Goal: Task Accomplishment & Management: Complete application form

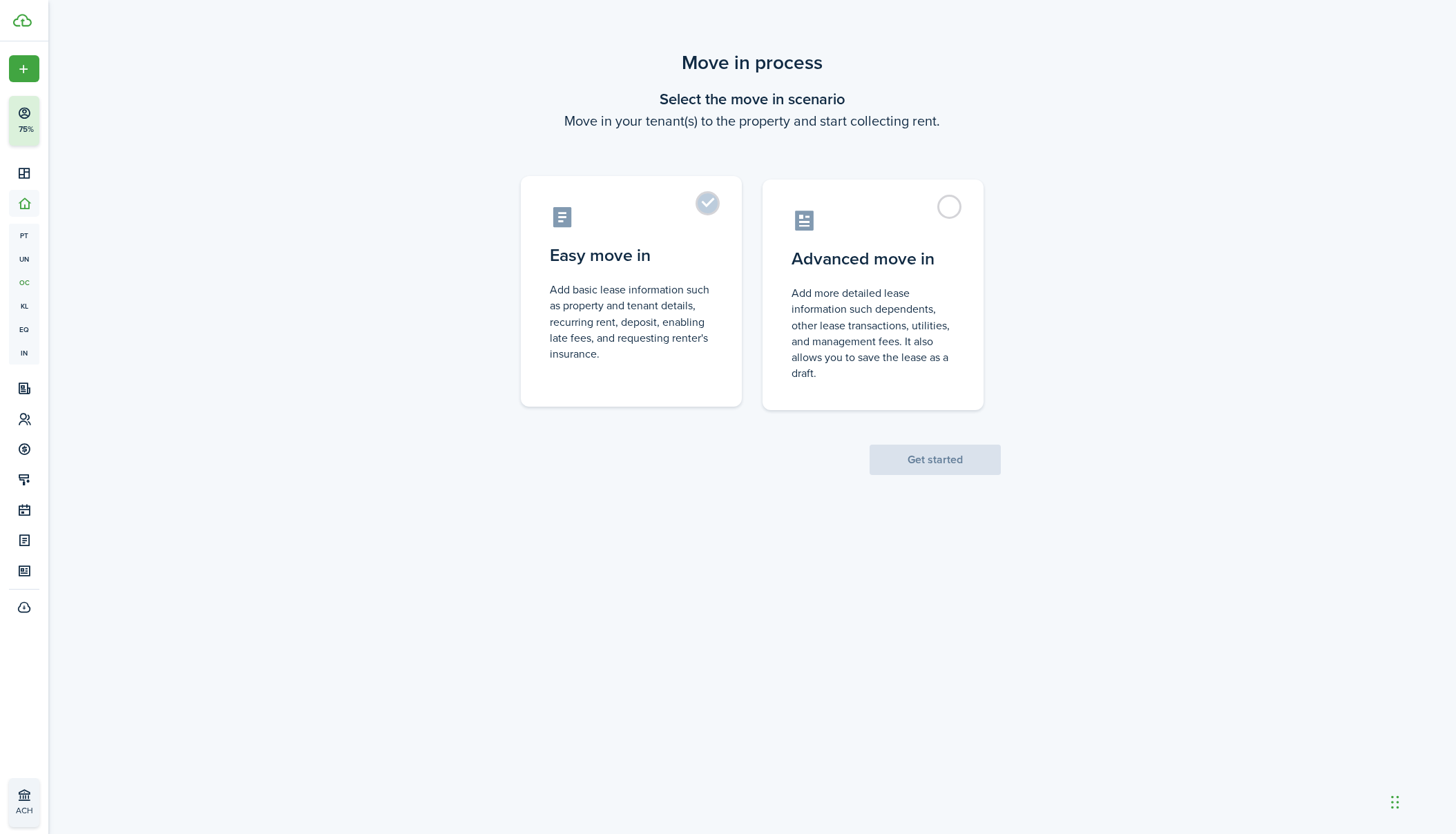
drag, startPoint x: 714, startPoint y: 197, endPoint x: 736, endPoint y: 248, distance: 55.5
click at [714, 197] on label "Easy move in Add basic lease information such as property and tenant details, r…" at bounding box center [631, 291] width 221 height 231
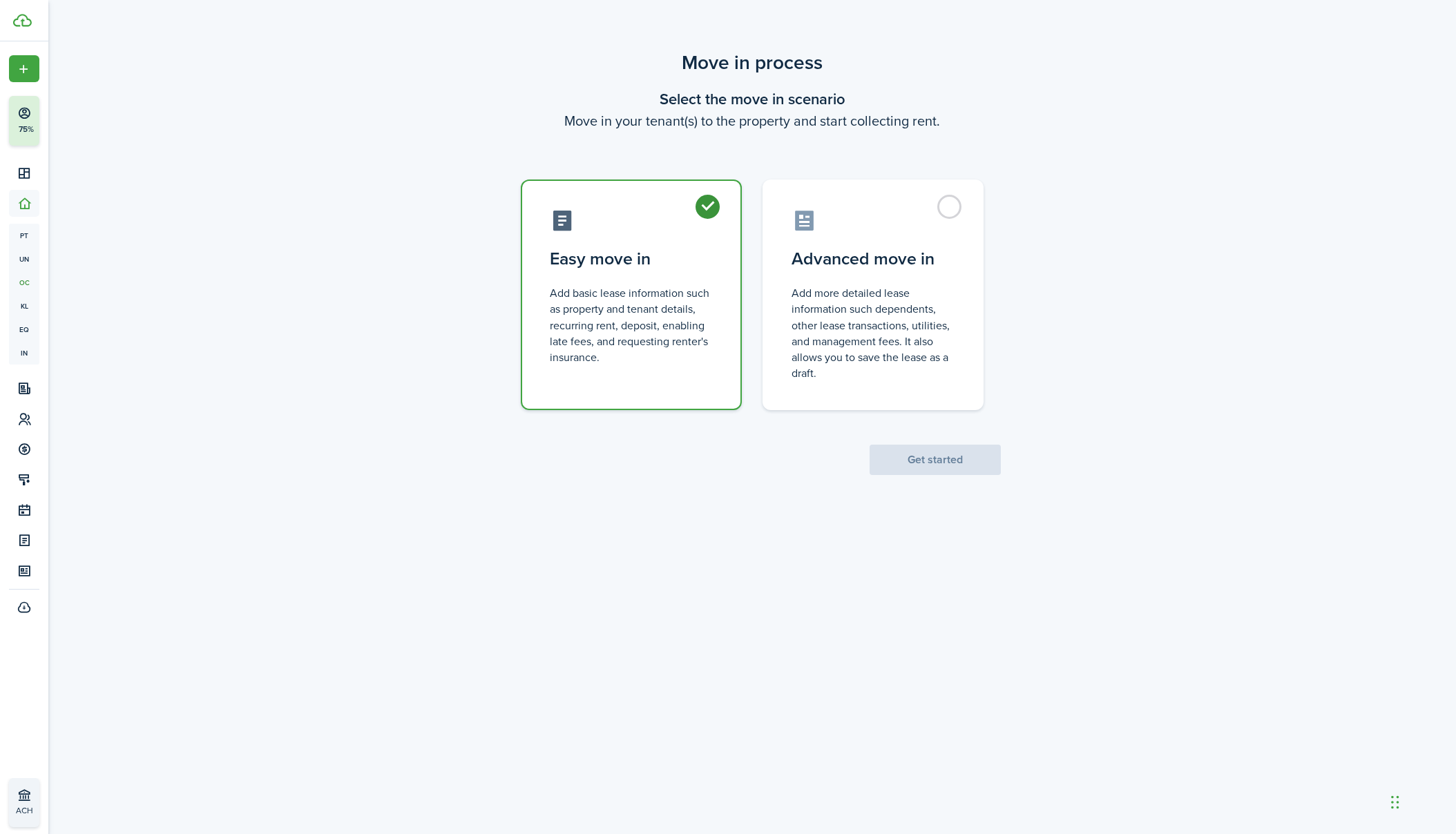
radio input "true"
click at [948, 464] on button "Get started" at bounding box center [935, 460] width 131 height 31
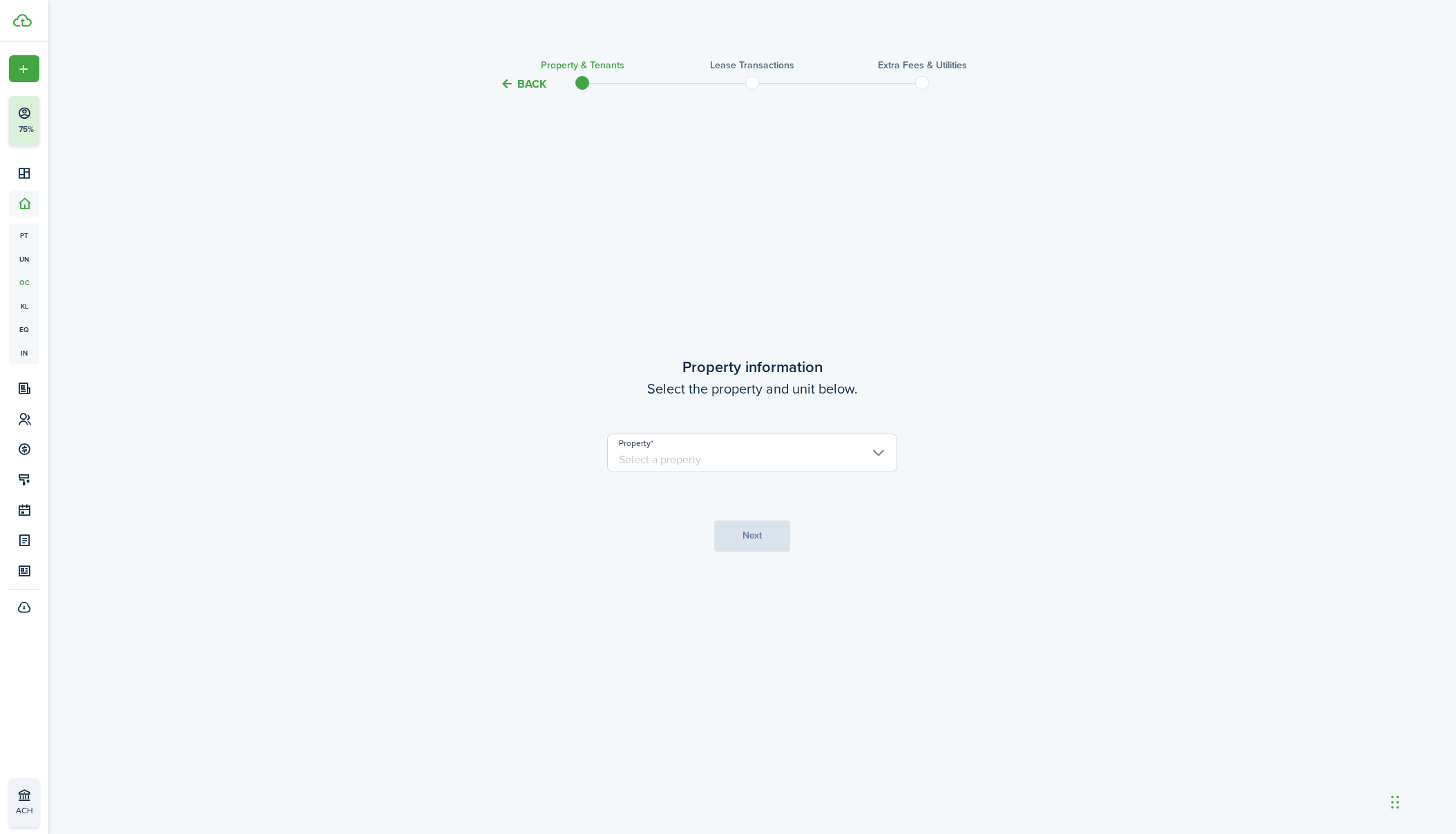
click at [778, 472] on property-select "Property" at bounding box center [752, 460] width 290 height 52
click at [775, 464] on input "Property" at bounding box center [752, 453] width 290 height 39
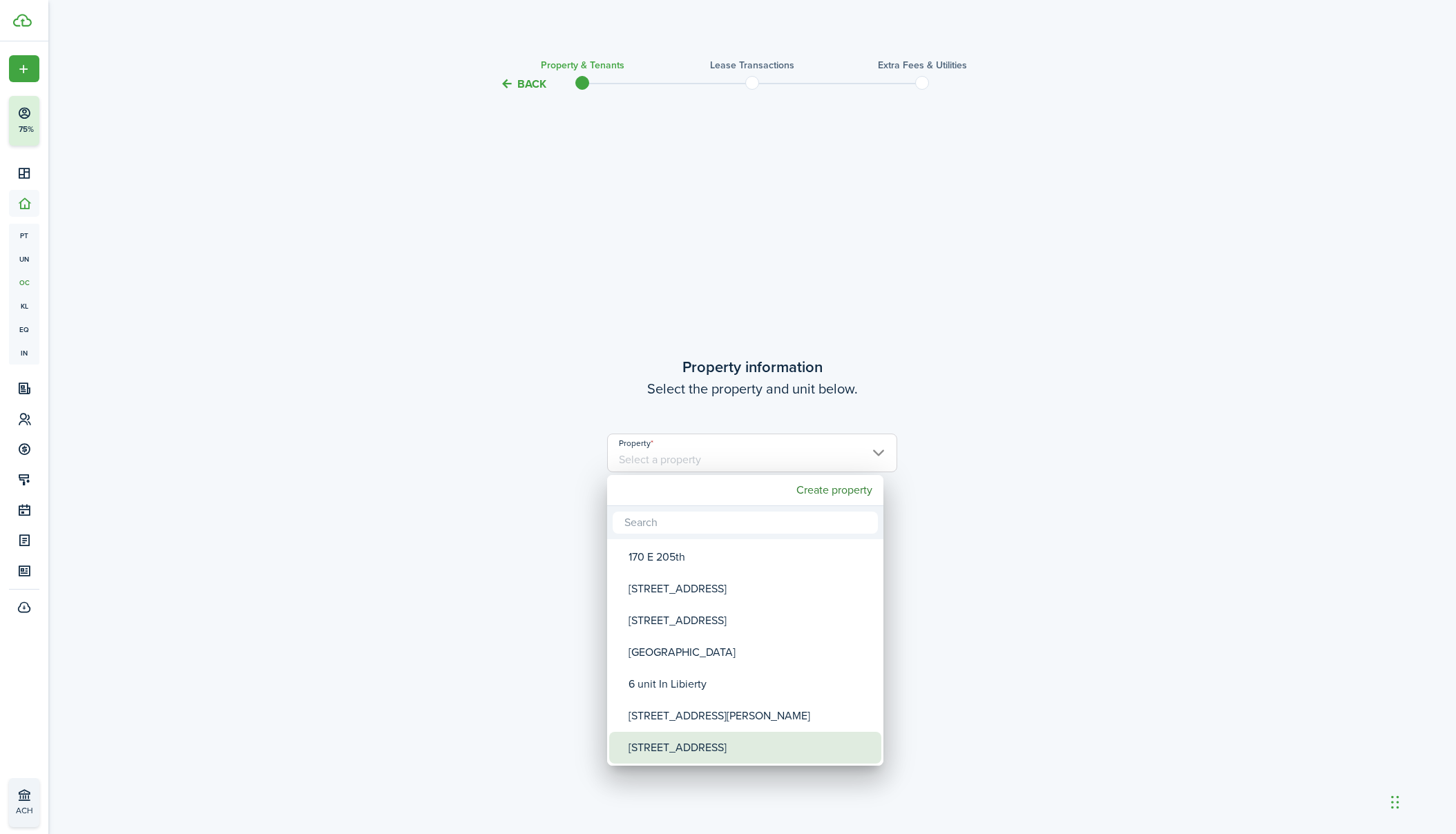
click at [706, 742] on div "[STREET_ADDRESS]" at bounding box center [751, 748] width 245 height 32
type input "[STREET_ADDRESS]"
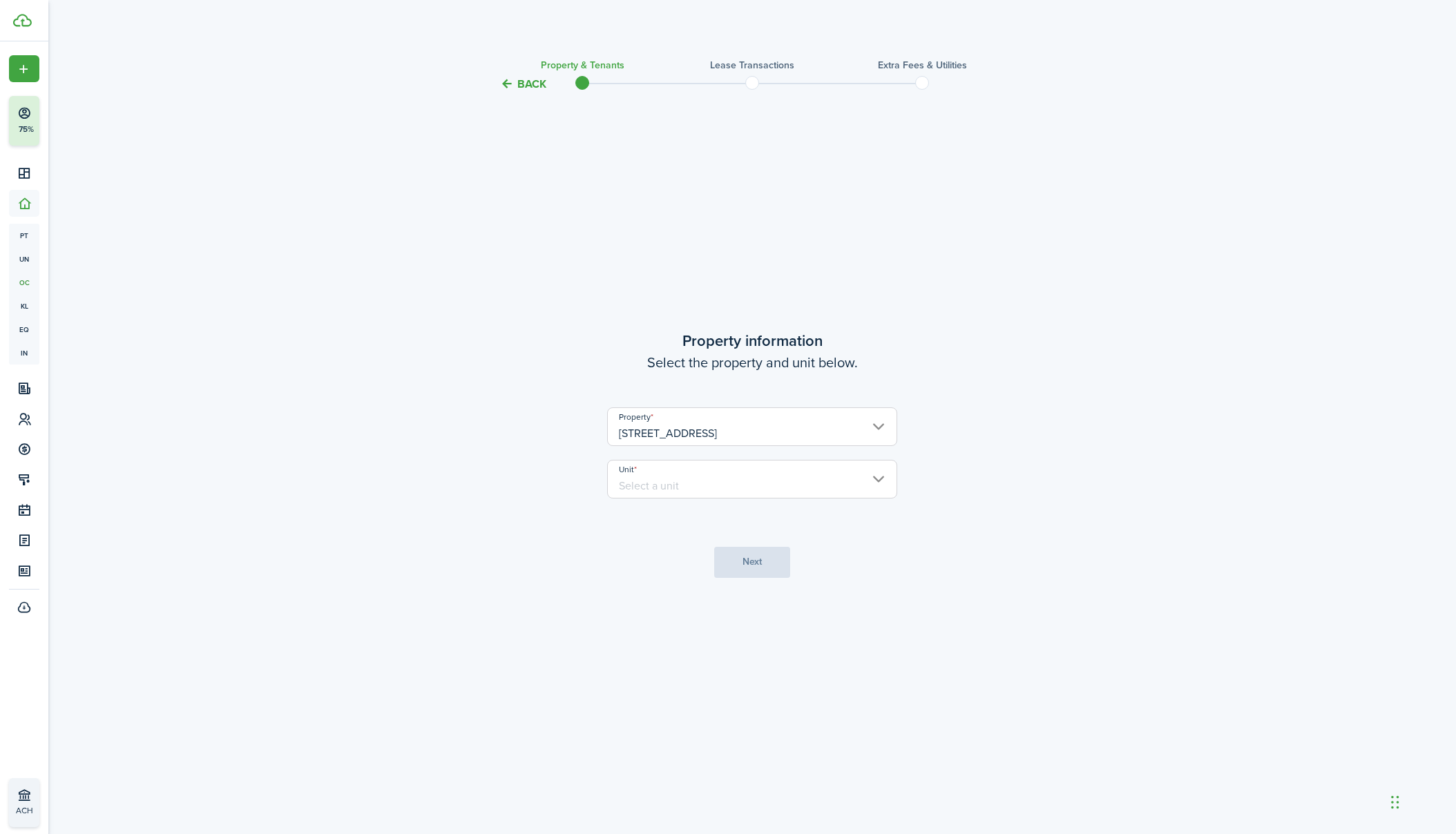
click at [665, 482] on input "Unit" at bounding box center [752, 479] width 290 height 39
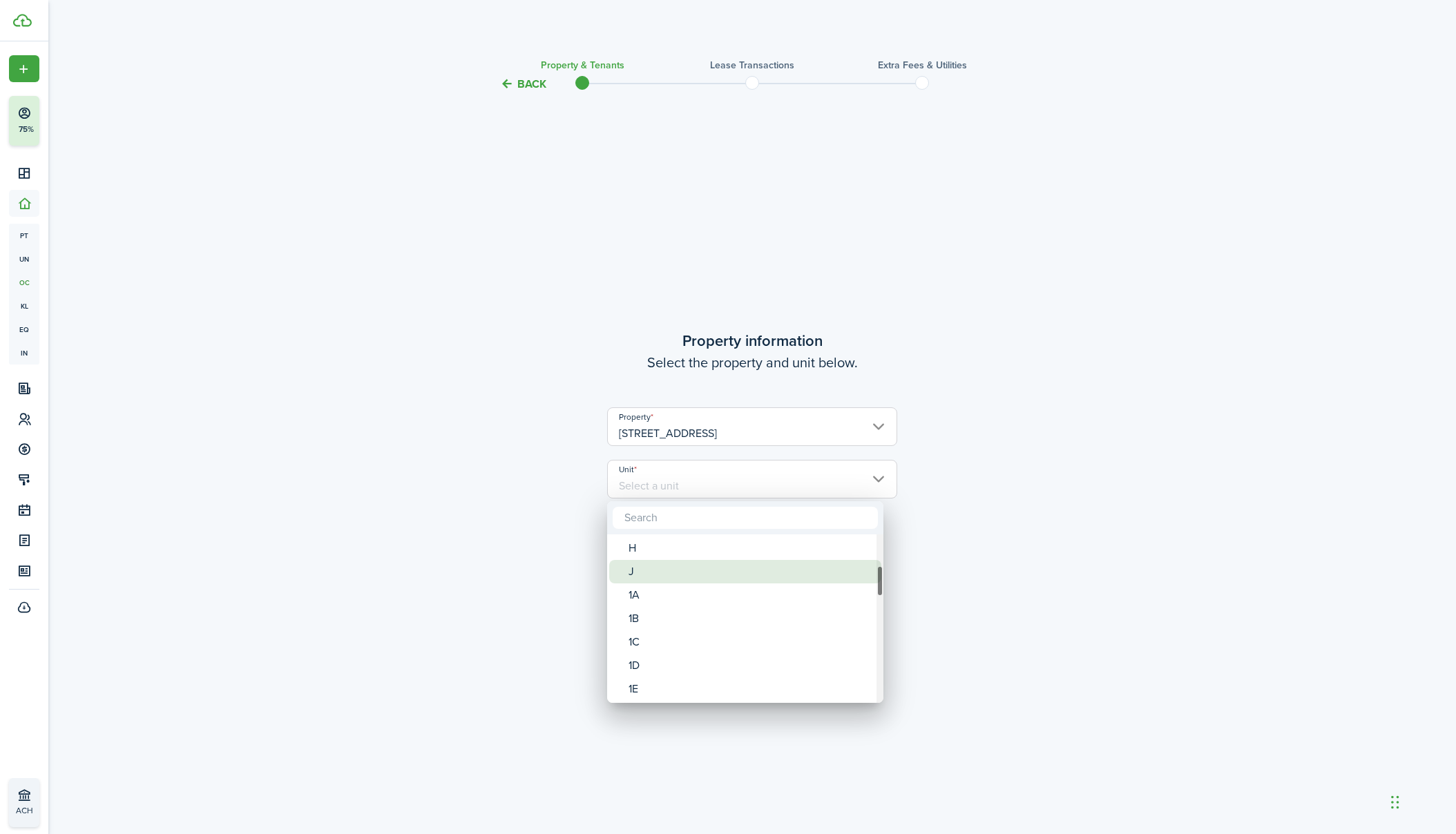
click at [692, 571] on div "J" at bounding box center [751, 571] width 245 height 23
type input "J"
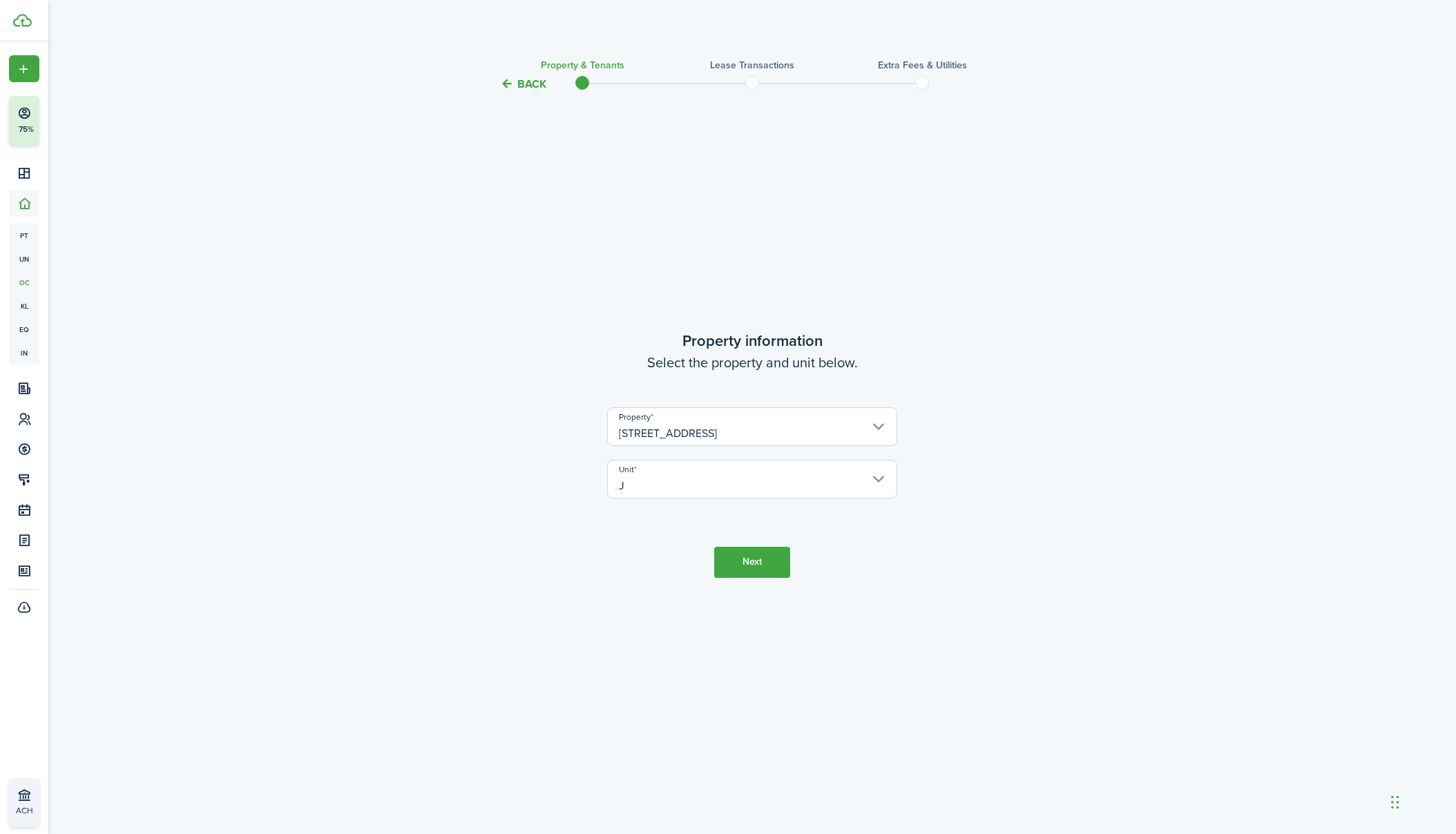
click at [756, 551] on button "Next" at bounding box center [752, 562] width 76 height 31
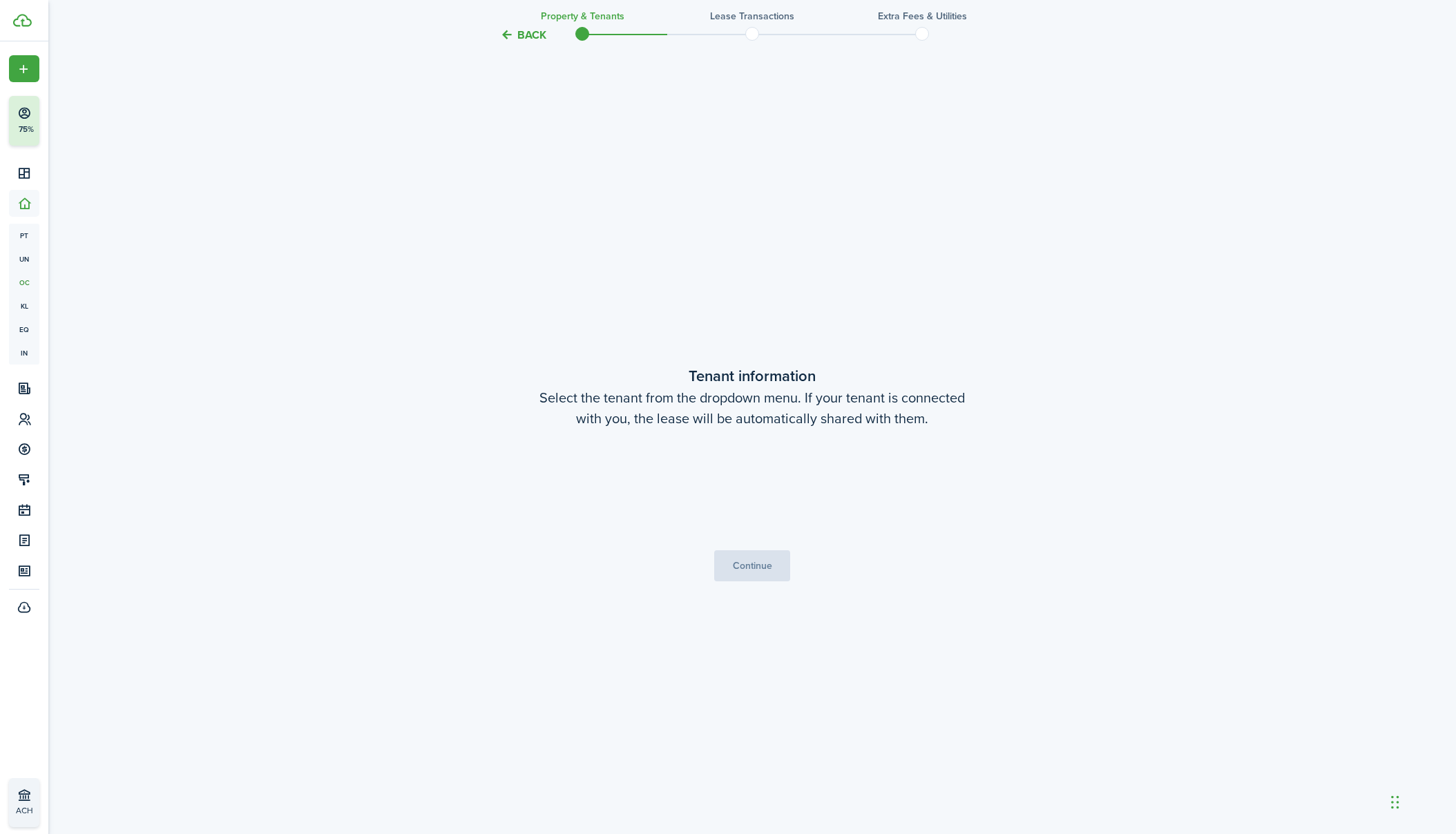
scroll to position [742, 0]
click at [756, 491] on span "[PERSON_NAME]" at bounding box center [752, 489] width 289 height 23
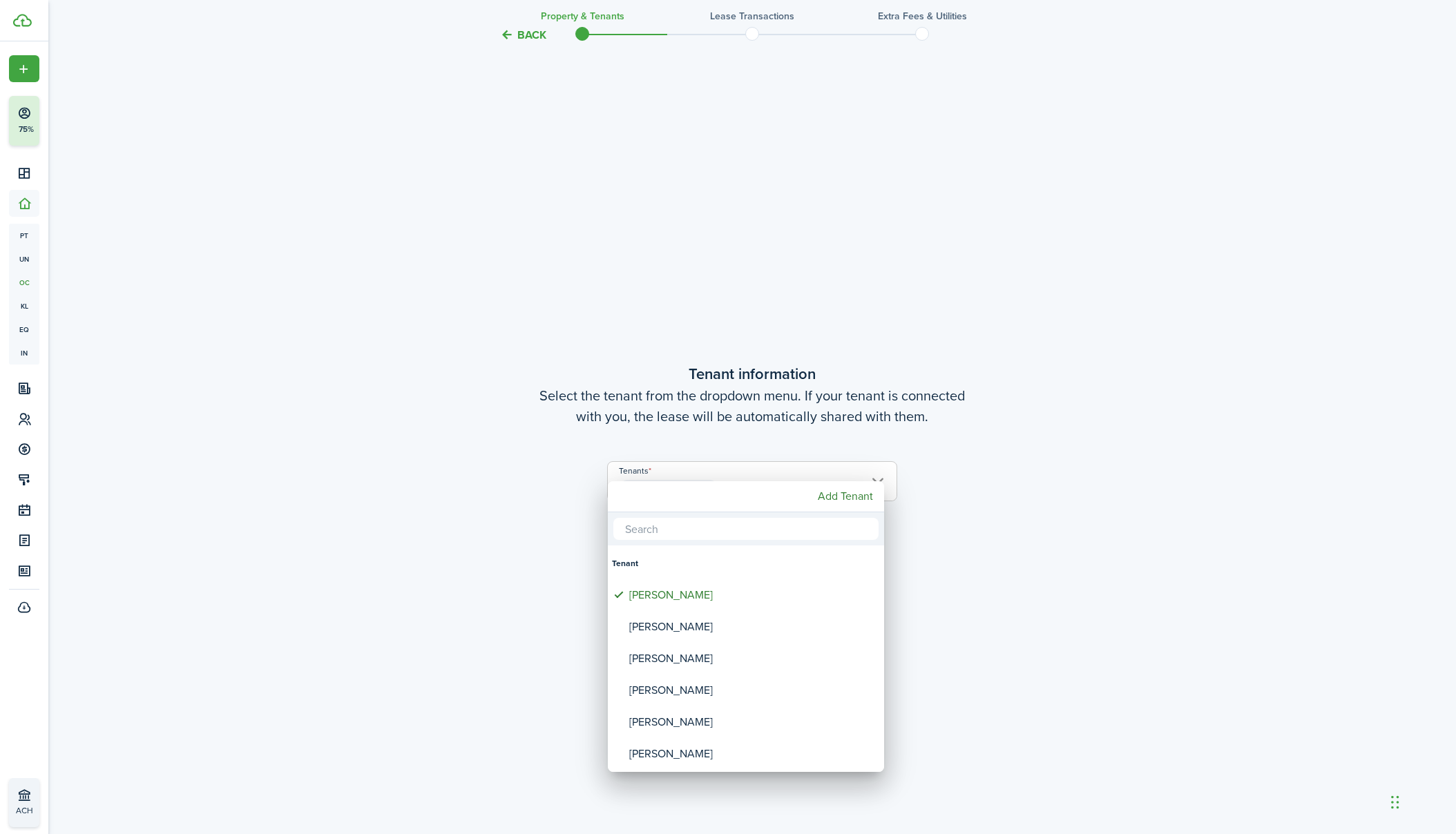
drag, startPoint x: 1136, startPoint y: 482, endPoint x: 1091, endPoint y: 521, distance: 59.5
click at [1136, 482] on div at bounding box center [727, 417] width 1677 height 1055
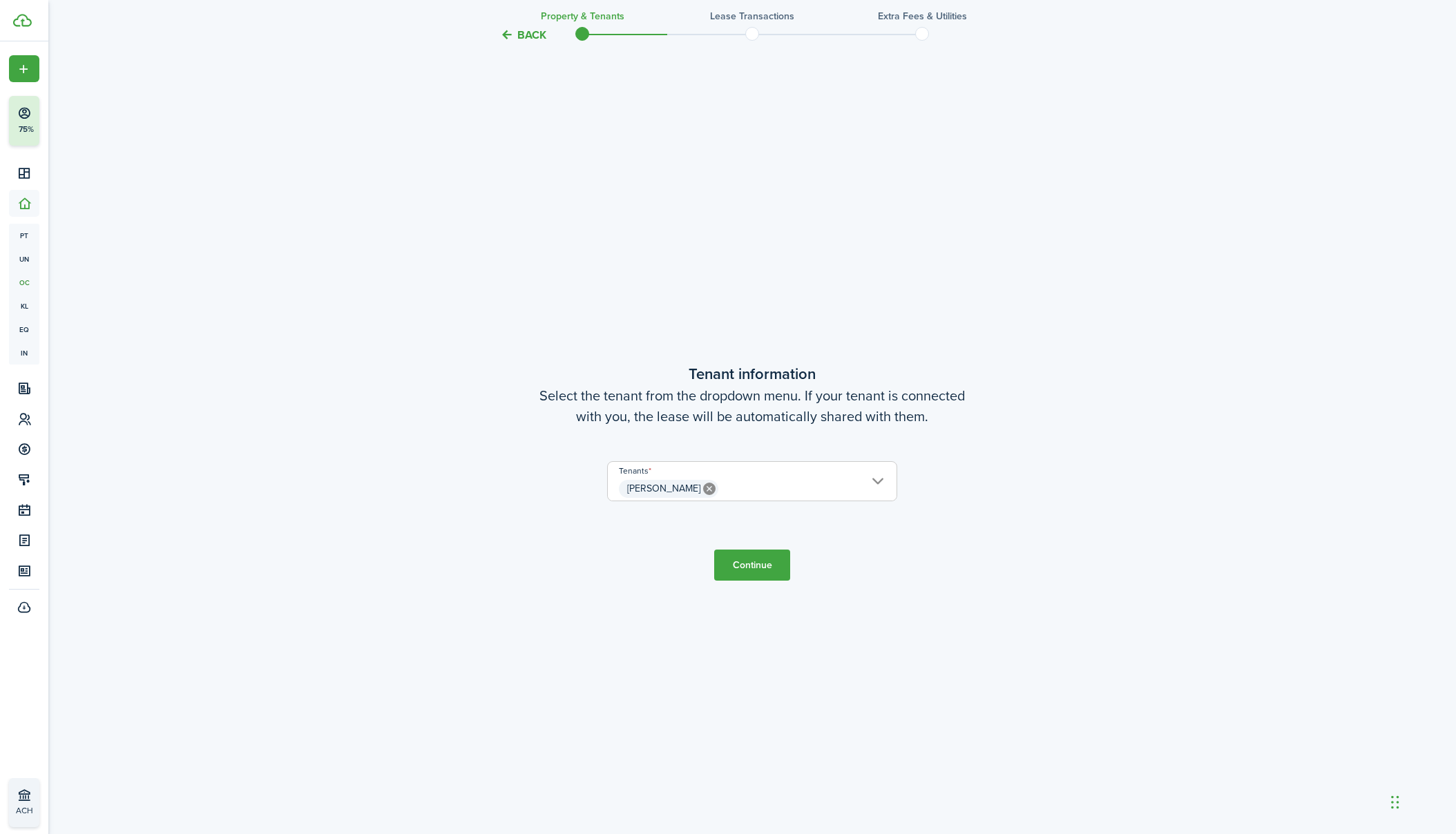
click at [780, 563] on button "Continue" at bounding box center [752, 565] width 76 height 31
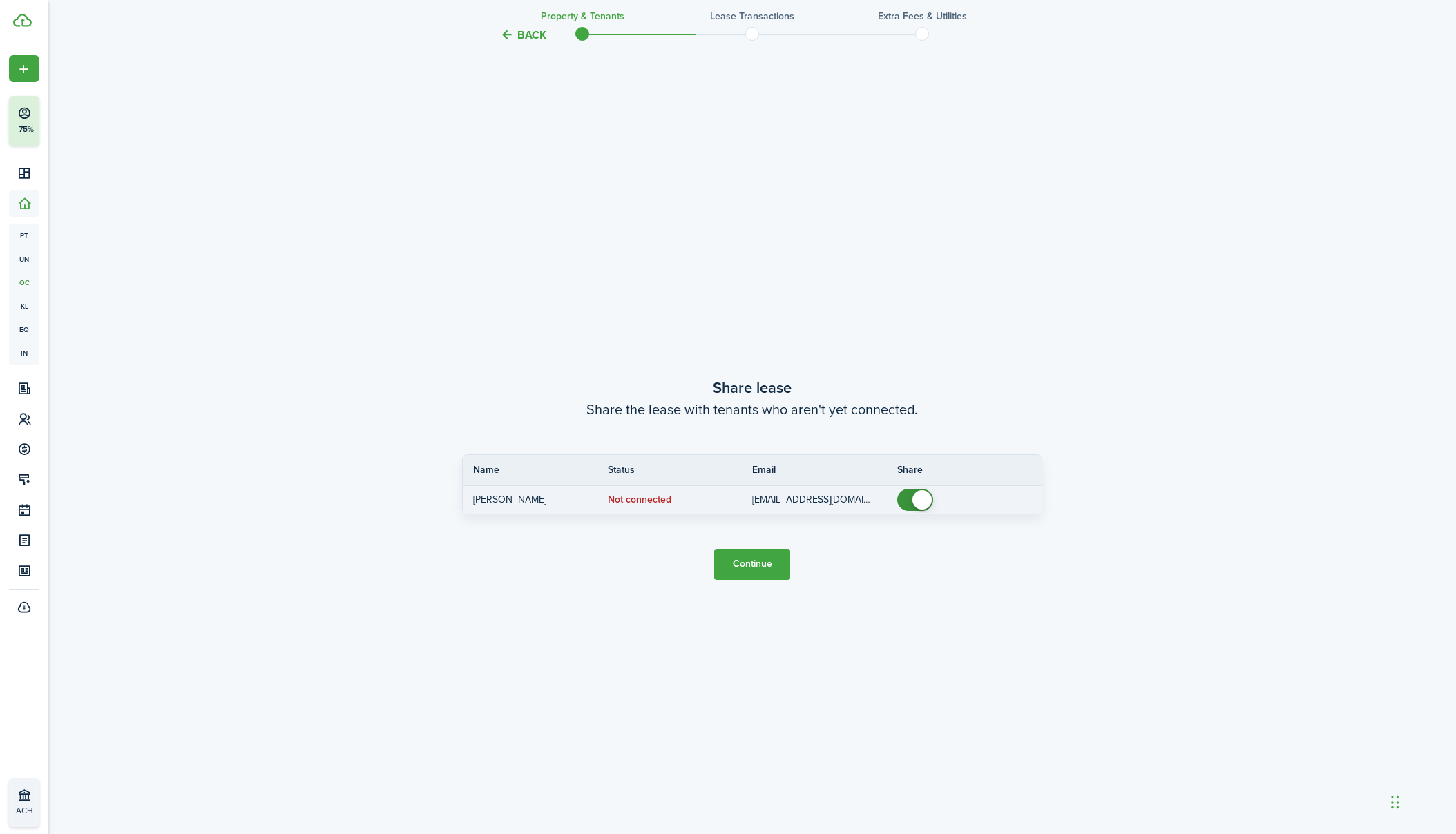
scroll to position [1576, 0]
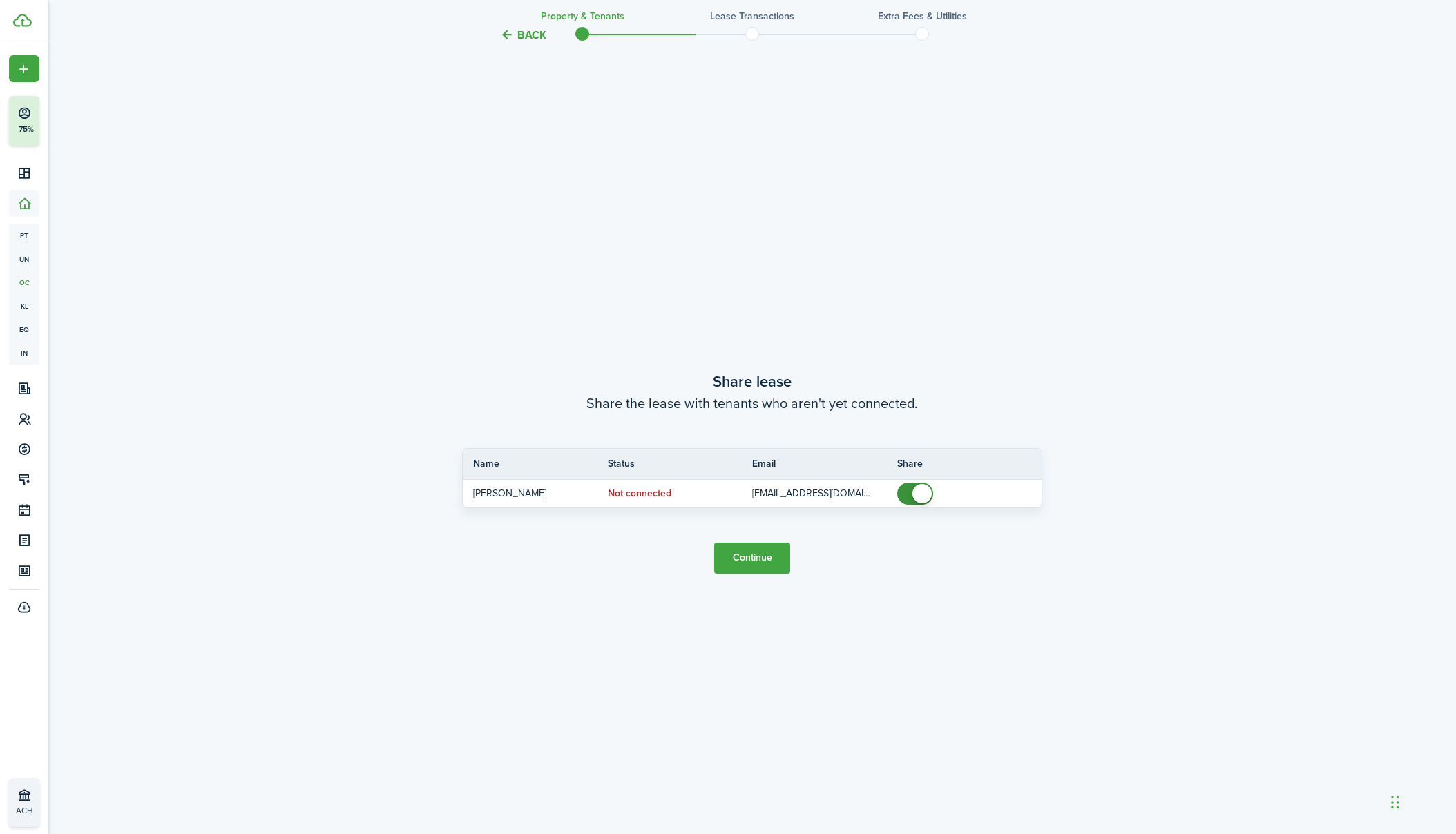
drag, startPoint x: 749, startPoint y: 551, endPoint x: 778, endPoint y: 538, distance: 31.8
click at [749, 551] on button "Continue" at bounding box center [752, 558] width 76 height 31
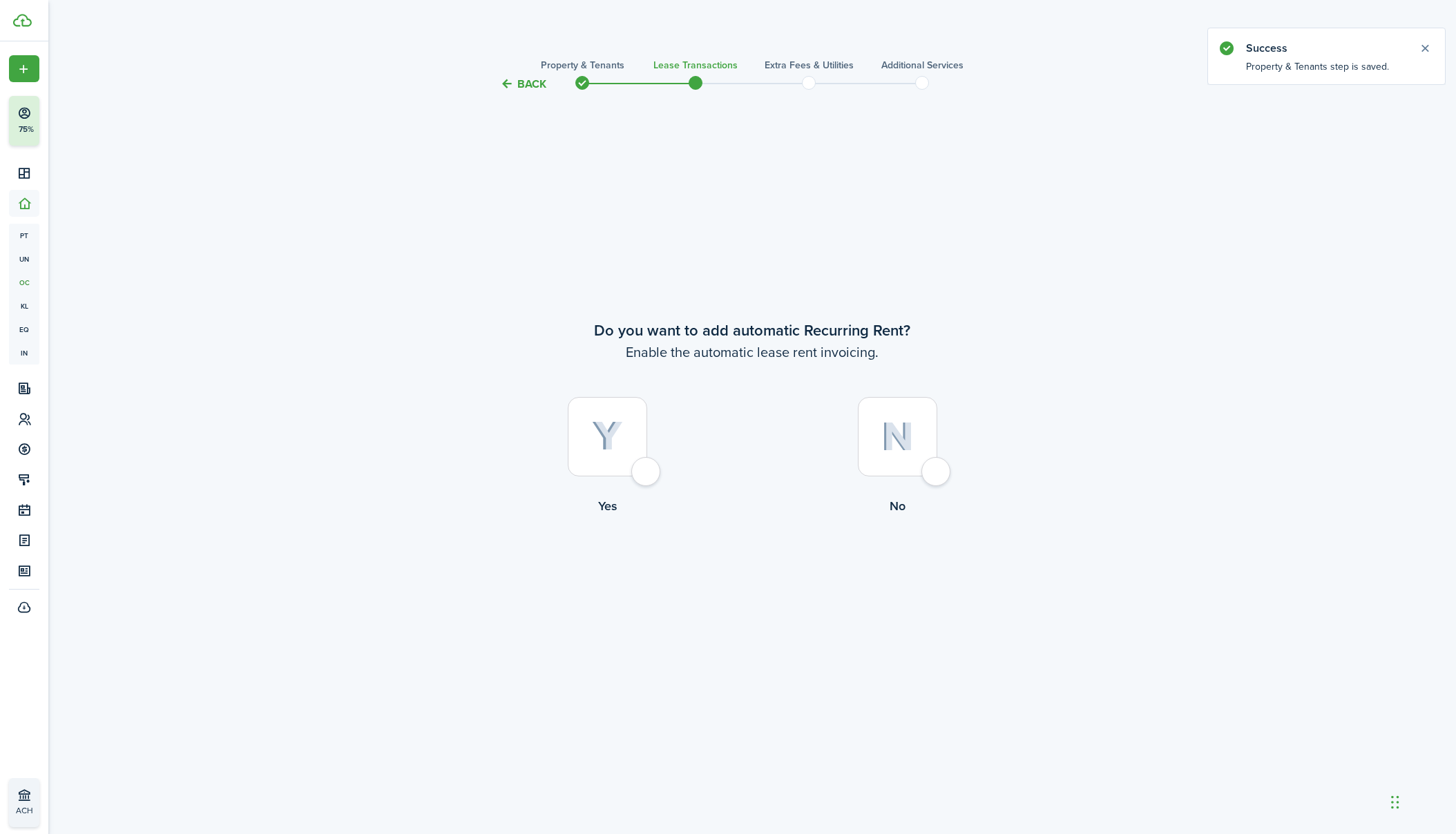
click at [647, 473] on div at bounding box center [607, 436] width 79 height 79
radio input "true"
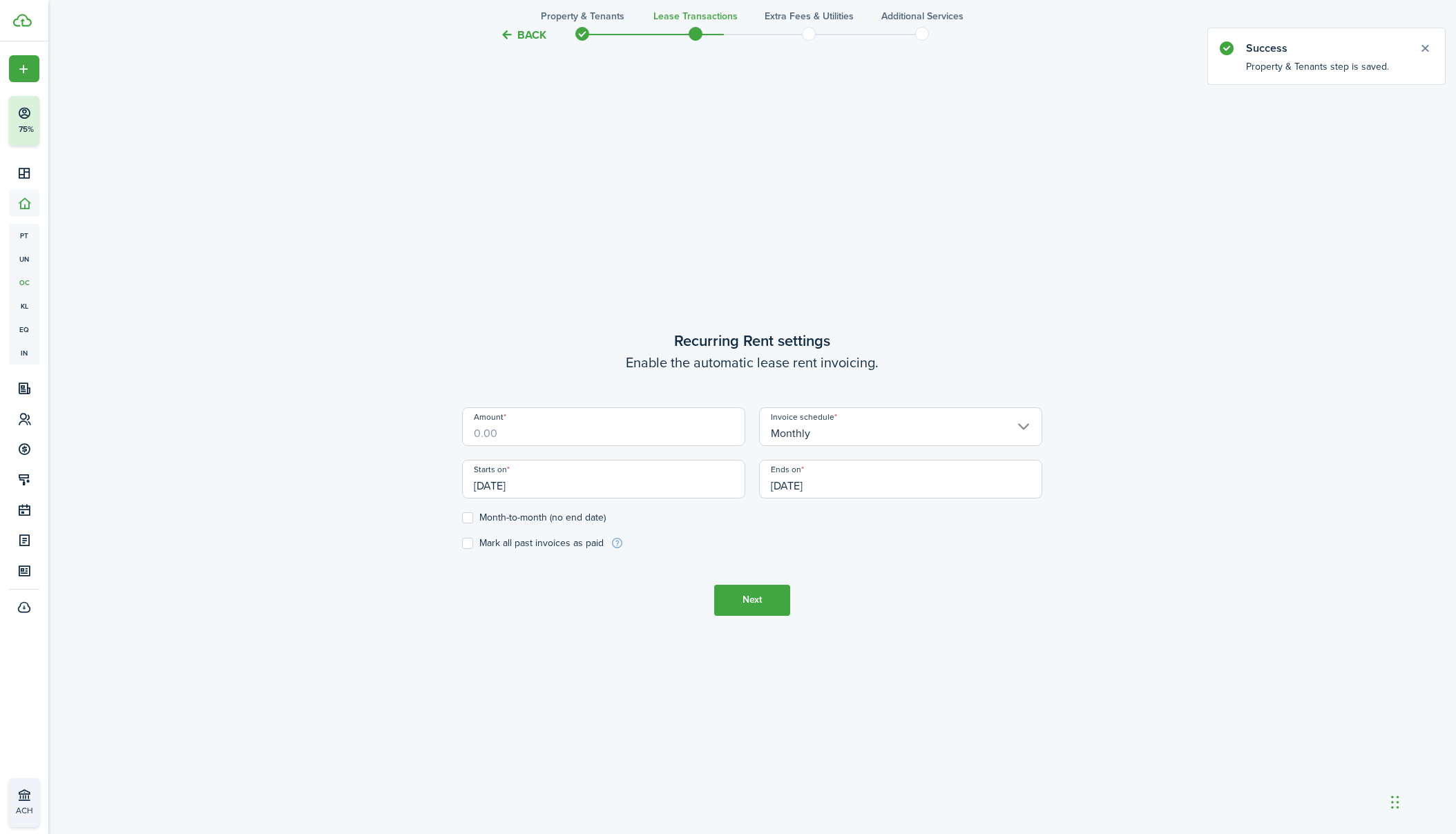
scroll to position [742, 0]
click at [545, 437] on input "Amount" at bounding box center [604, 426] width 283 height 39
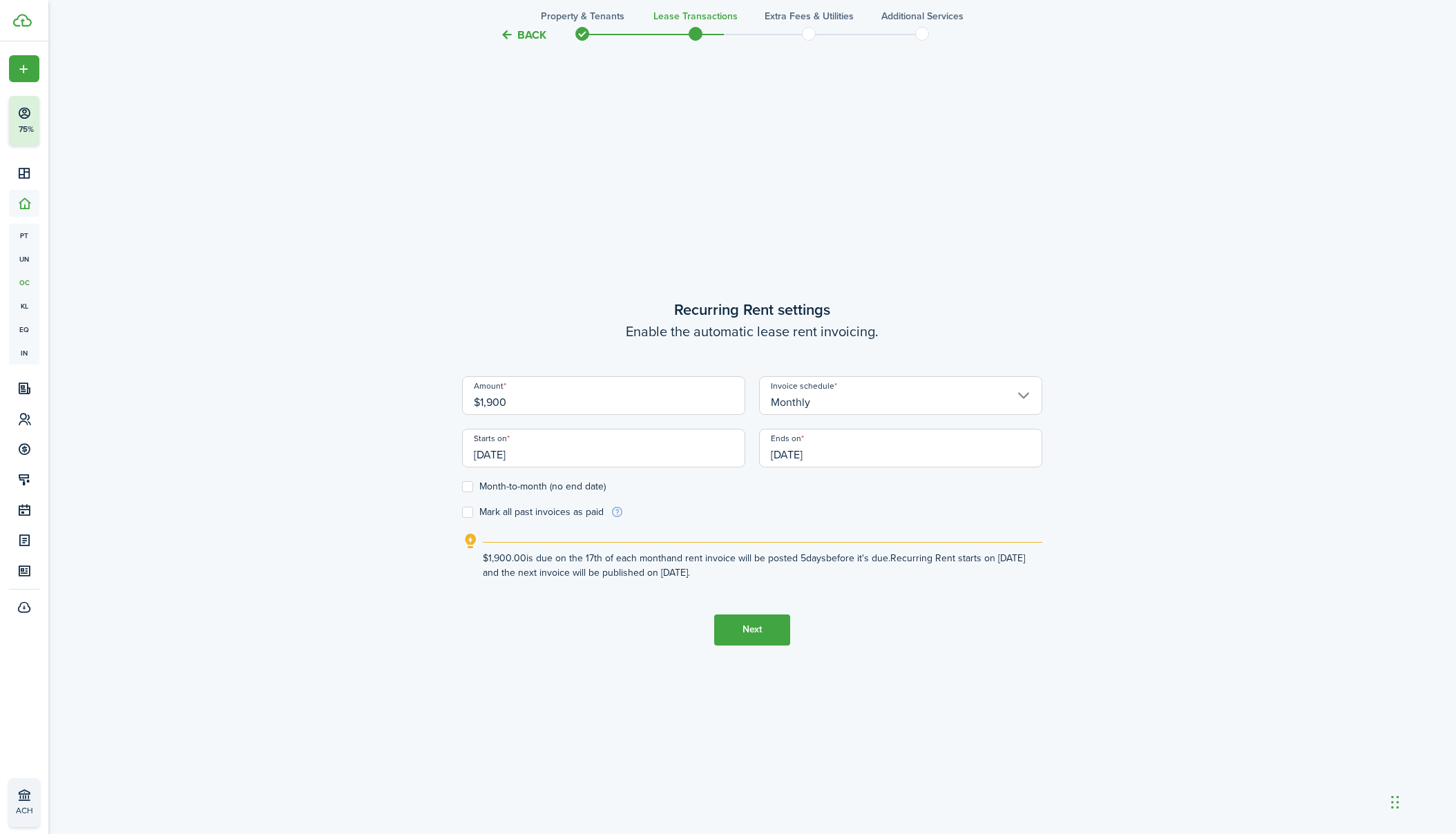
click at [528, 445] on input "[DATE]" at bounding box center [604, 448] width 283 height 39
type input "$1,900.00"
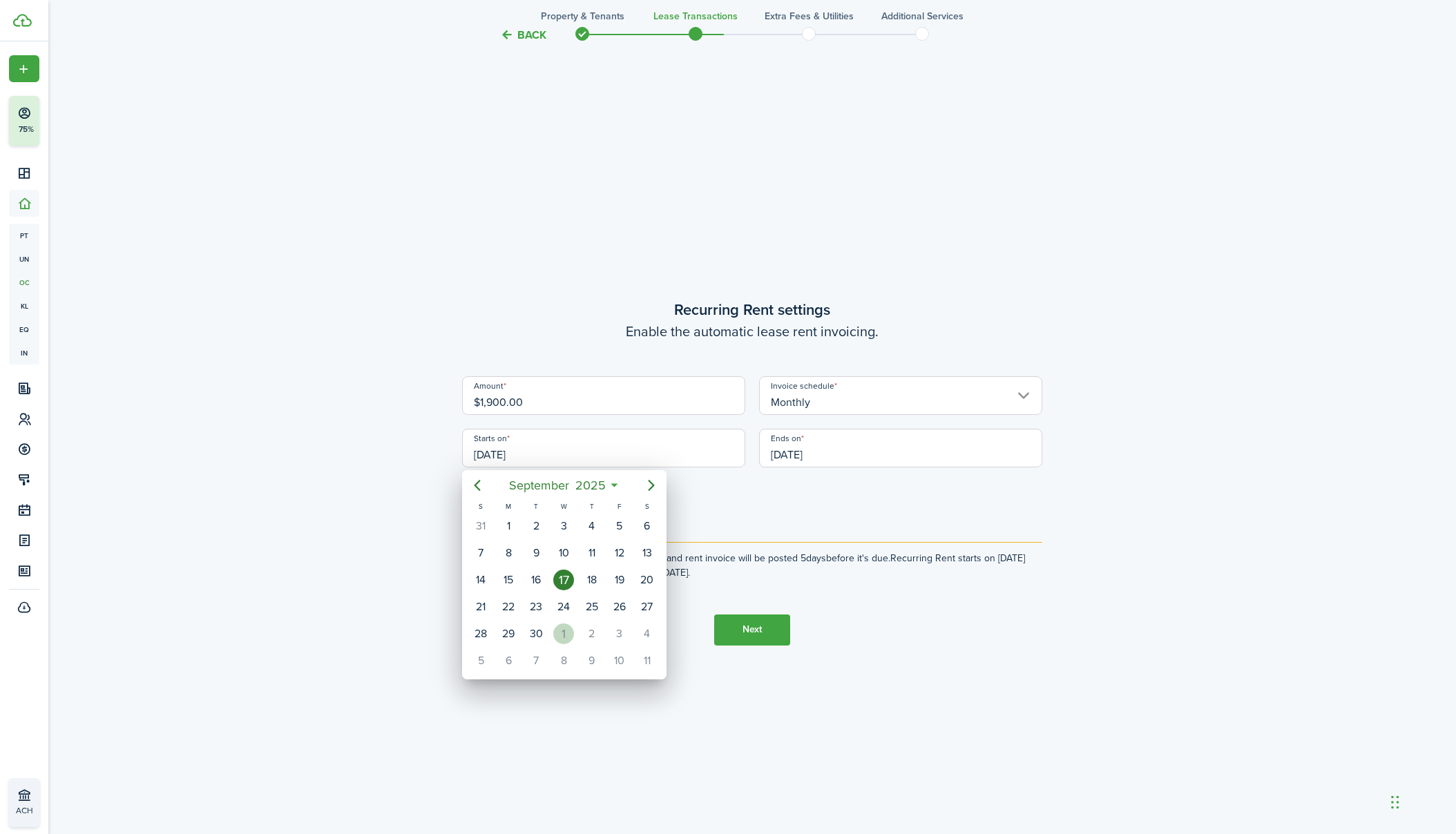
click at [562, 638] on div "1" at bounding box center [563, 634] width 20 height 20
type input "[DATE]"
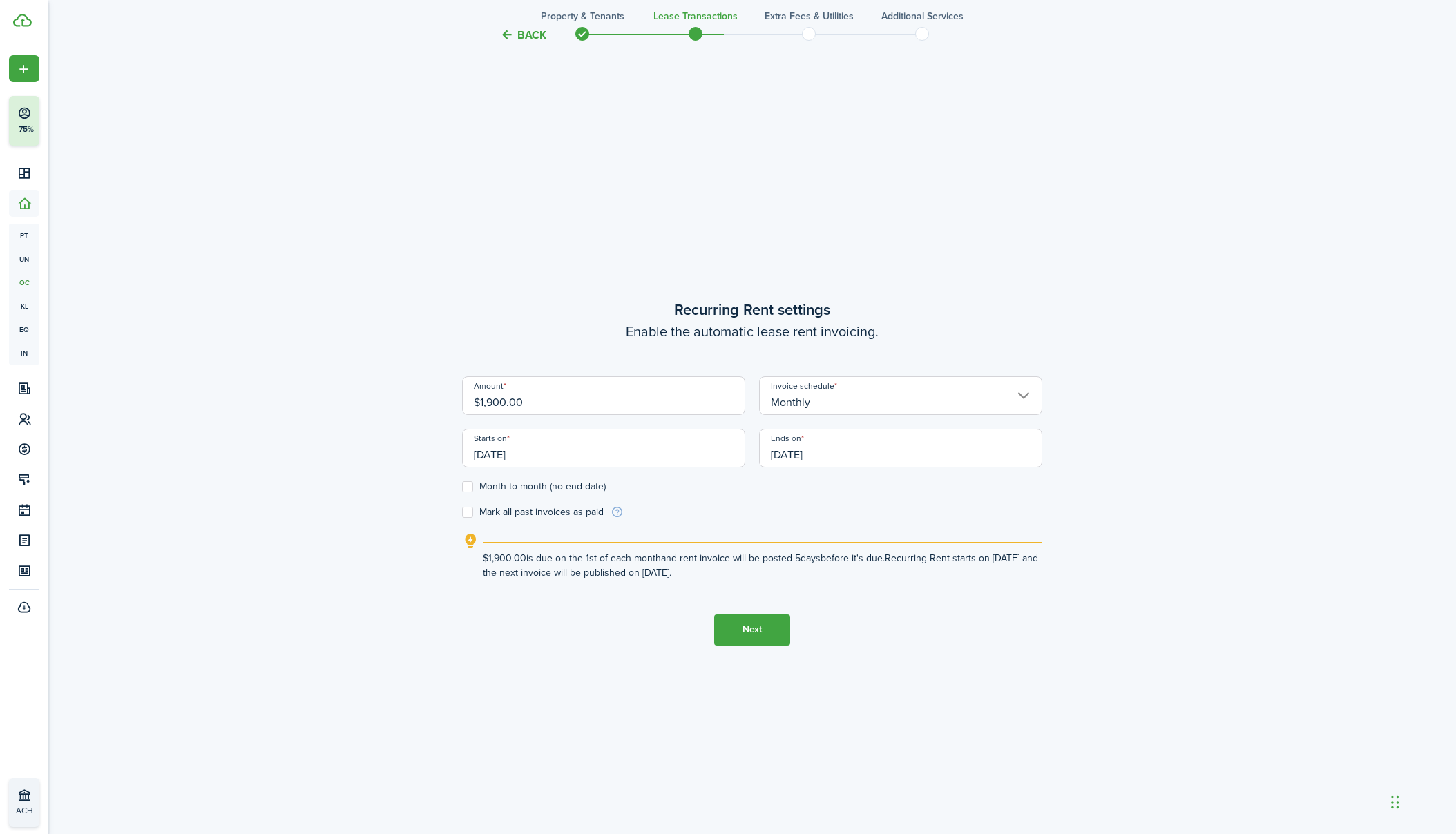
scroll to position [0, 0]
click at [808, 457] on input "[DATE]" at bounding box center [901, 448] width 283 height 39
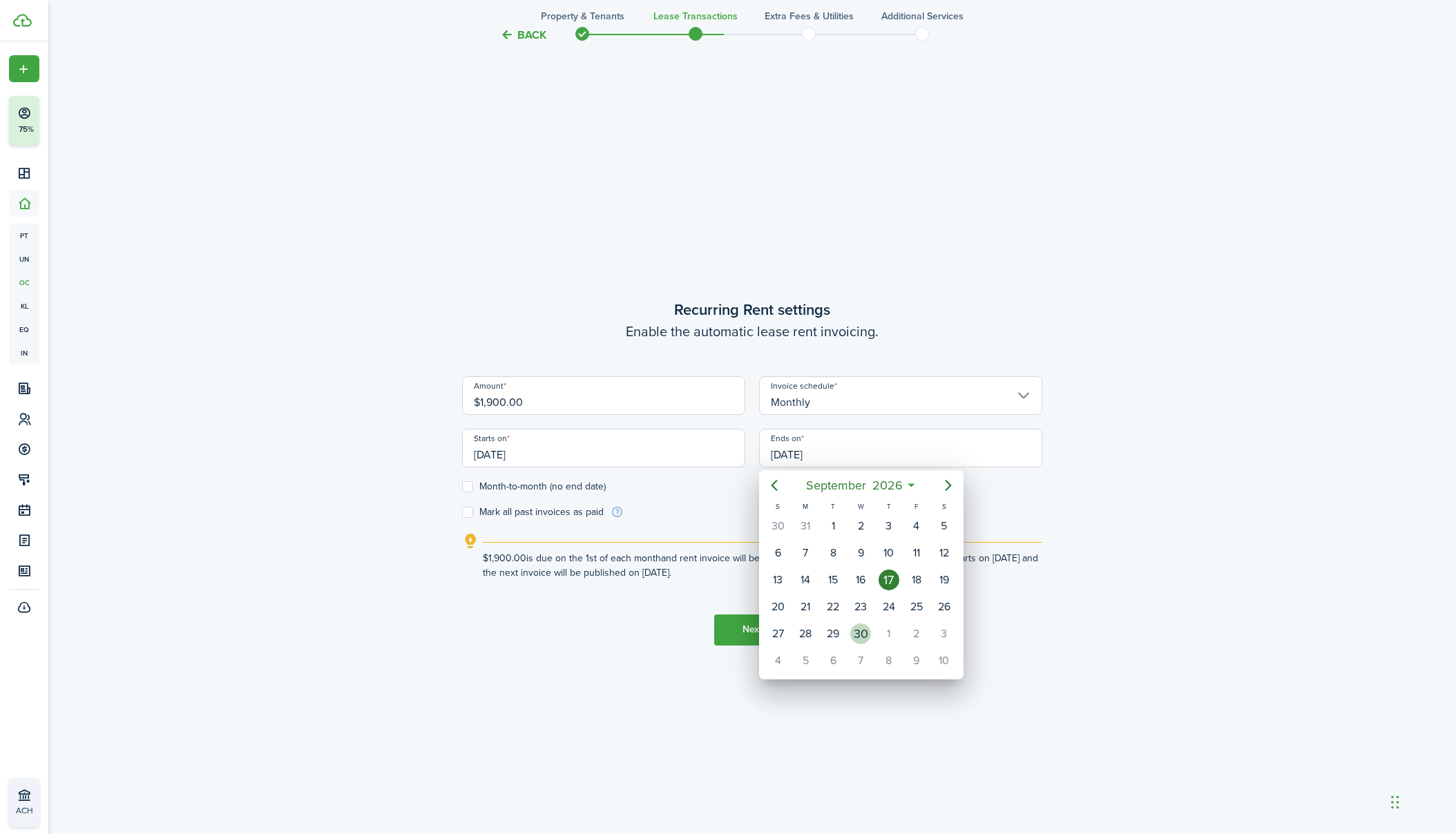
click at [855, 632] on div "30" at bounding box center [860, 634] width 20 height 20
type input "[DATE]"
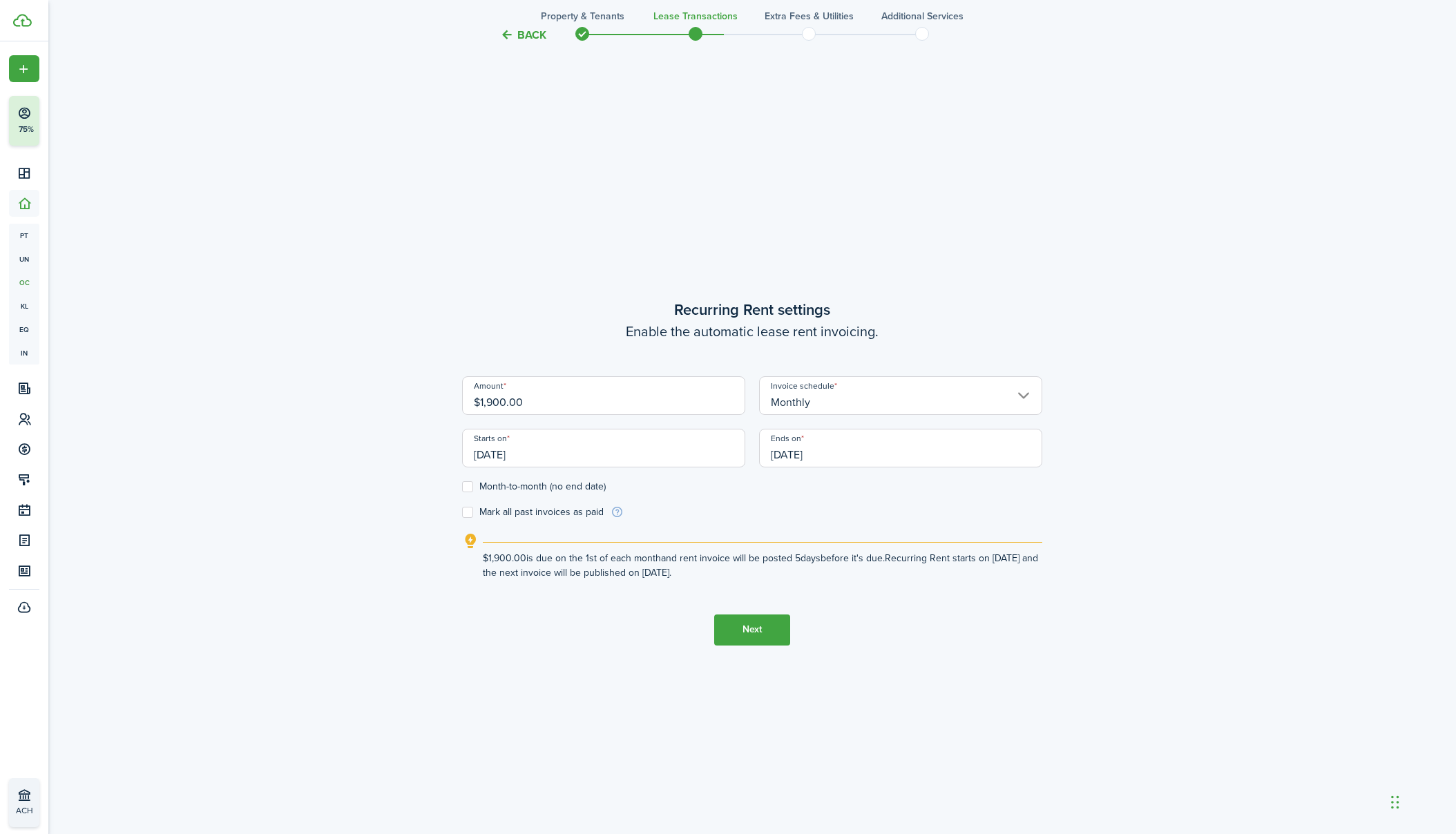
click at [756, 625] on button "Next" at bounding box center [752, 630] width 76 height 31
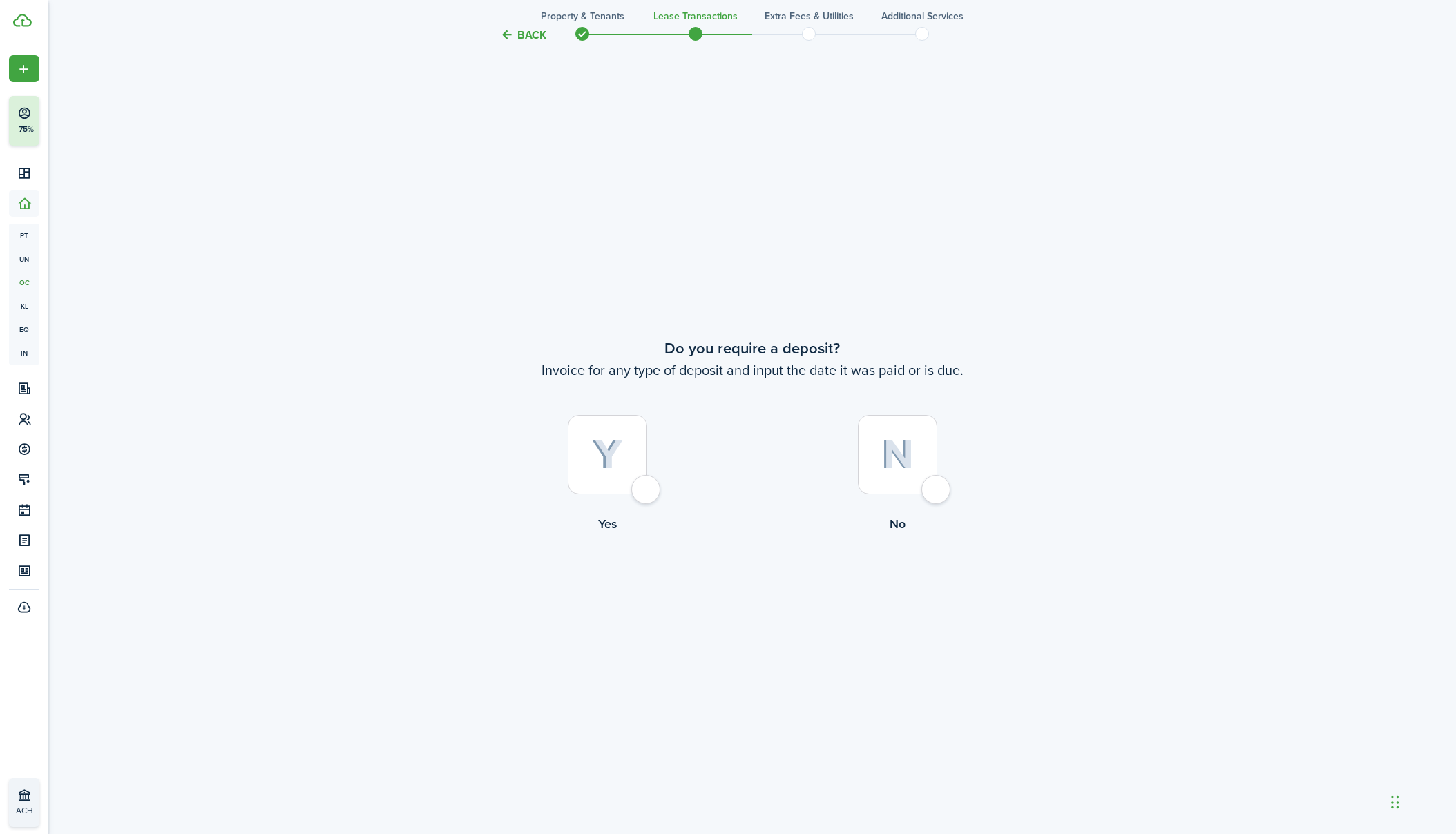
click at [646, 493] on div at bounding box center [607, 454] width 79 height 79
radio input "true"
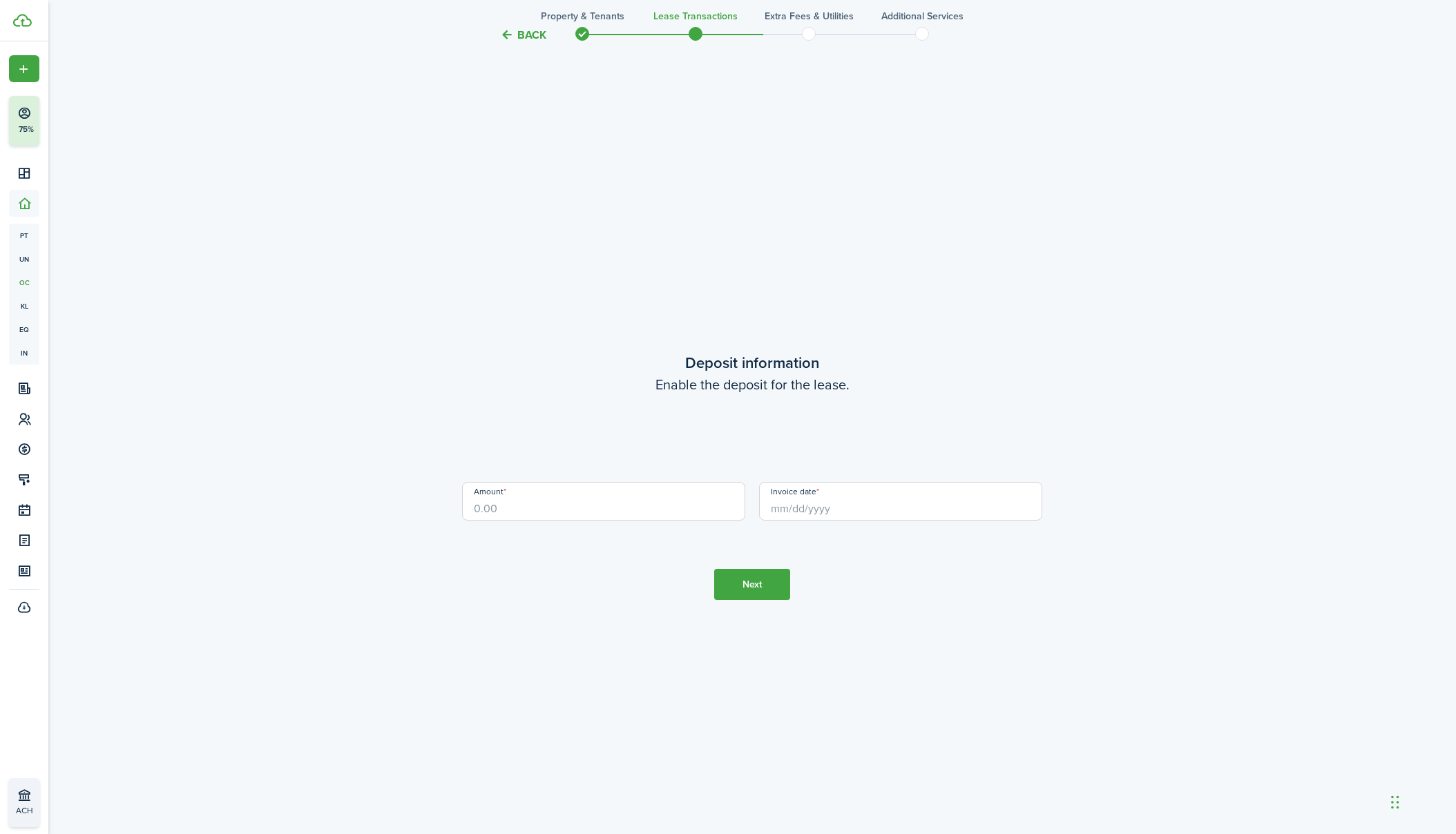
scroll to position [2410, 0]
drag, startPoint x: 501, startPoint y: 507, endPoint x: 320, endPoint y: 498, distance: 181.2
click at [811, 496] on input "Invoice date" at bounding box center [901, 496] width 283 height 39
type input "$1,900.00"
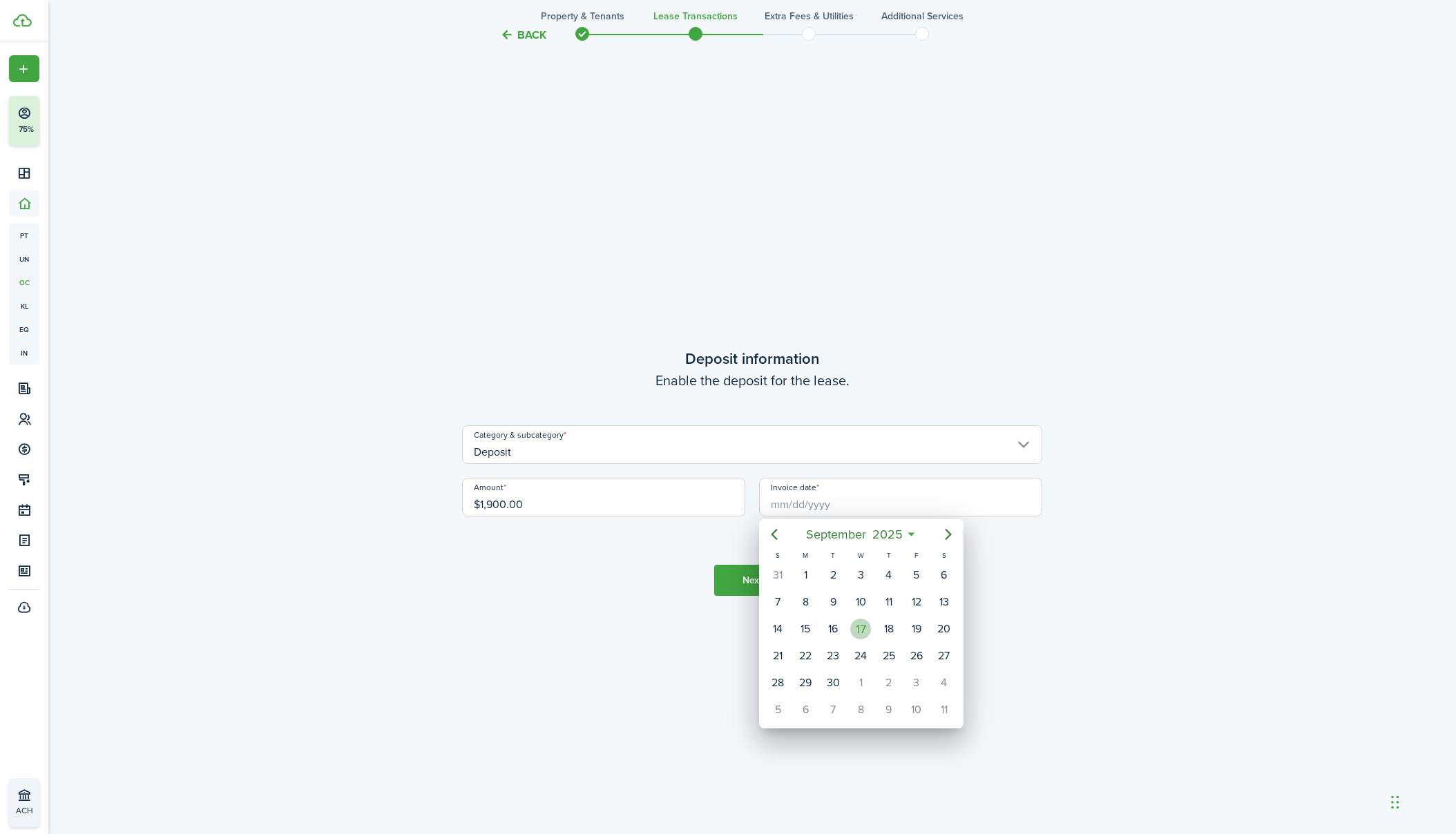
drag, startPoint x: 860, startPoint y: 635, endPoint x: 852, endPoint y: 626, distance: 12.0
click at [860, 635] on div "17" at bounding box center [860, 629] width 20 height 20
type input "[DATE]"
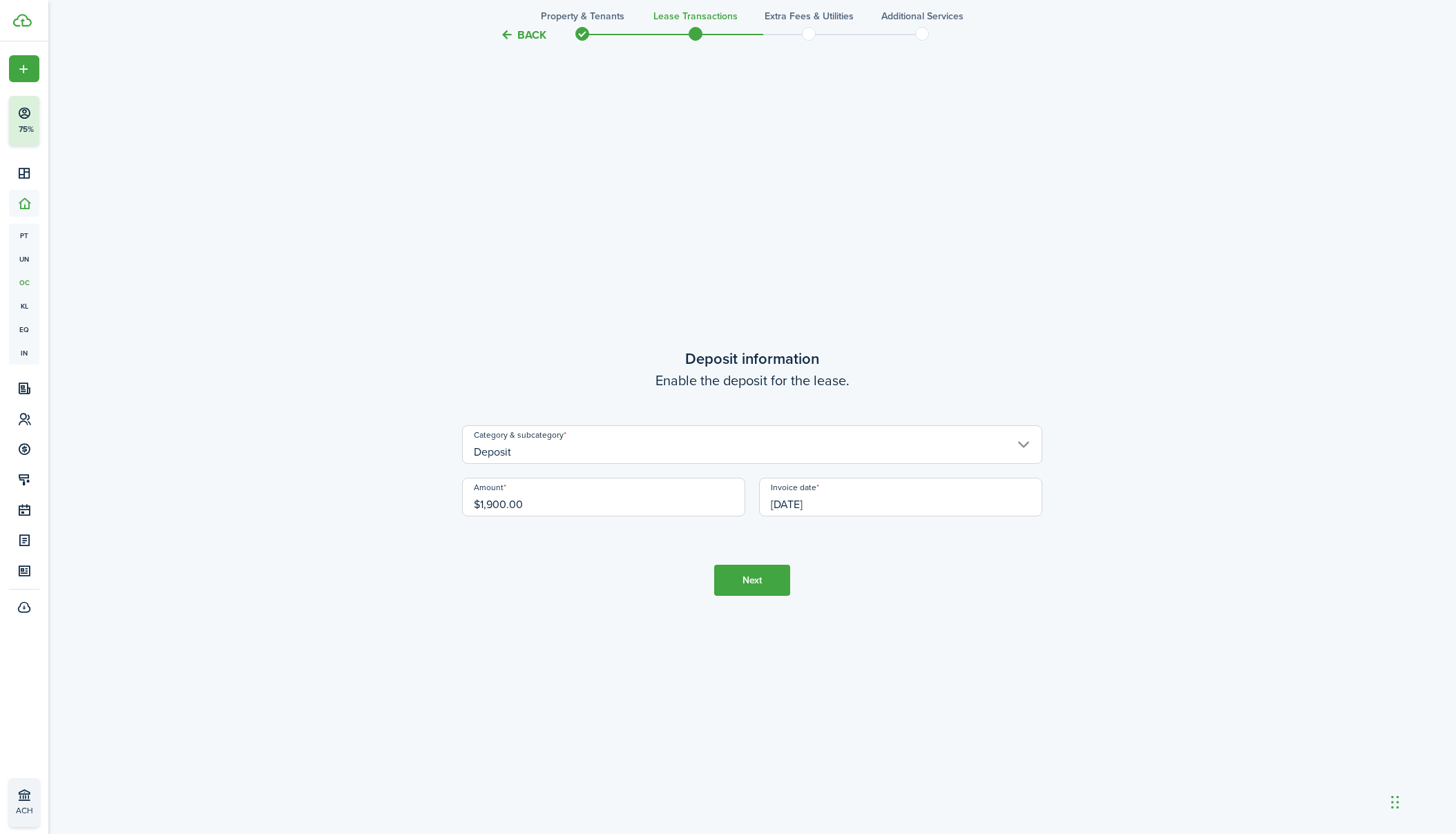
click at [774, 577] on button "Next" at bounding box center [752, 580] width 76 height 31
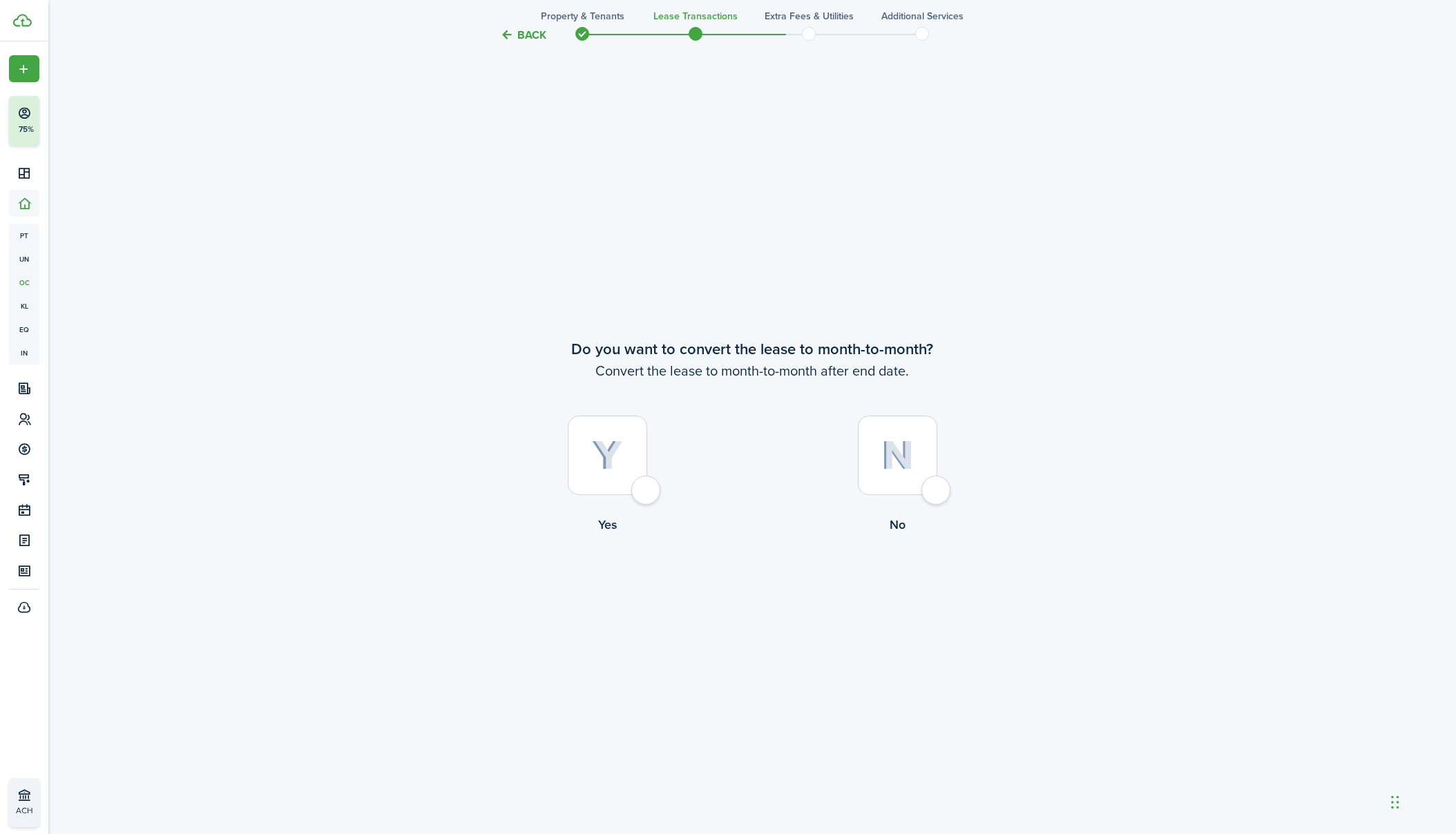
scroll to position [3244, 0]
click at [644, 481] on div at bounding box center [607, 454] width 79 height 79
radio input "true"
click at [783, 593] on button "Continue" at bounding box center [752, 590] width 76 height 31
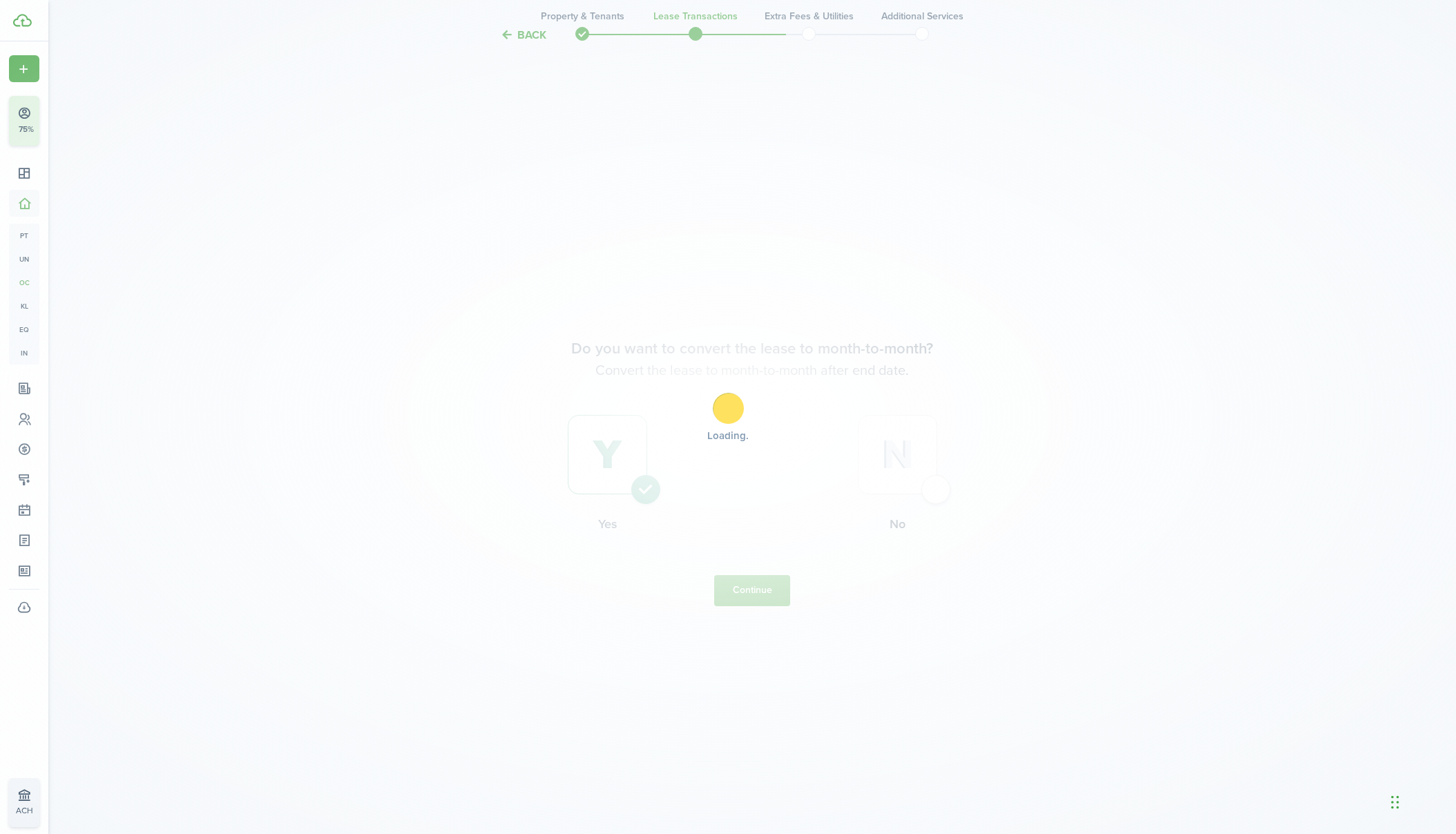
scroll to position [0, 0]
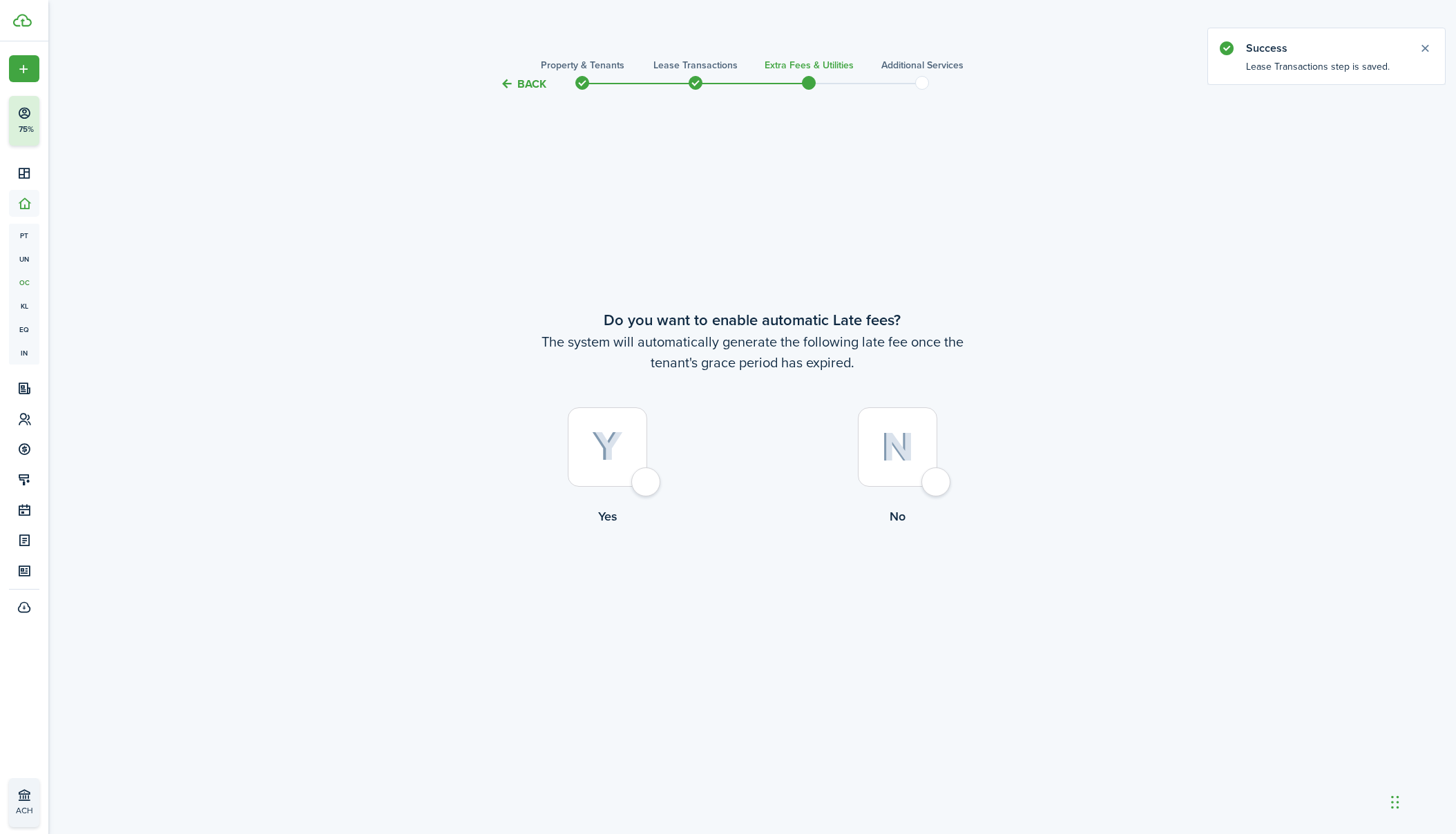
click at [644, 485] on div at bounding box center [607, 447] width 79 height 79
radio input "true"
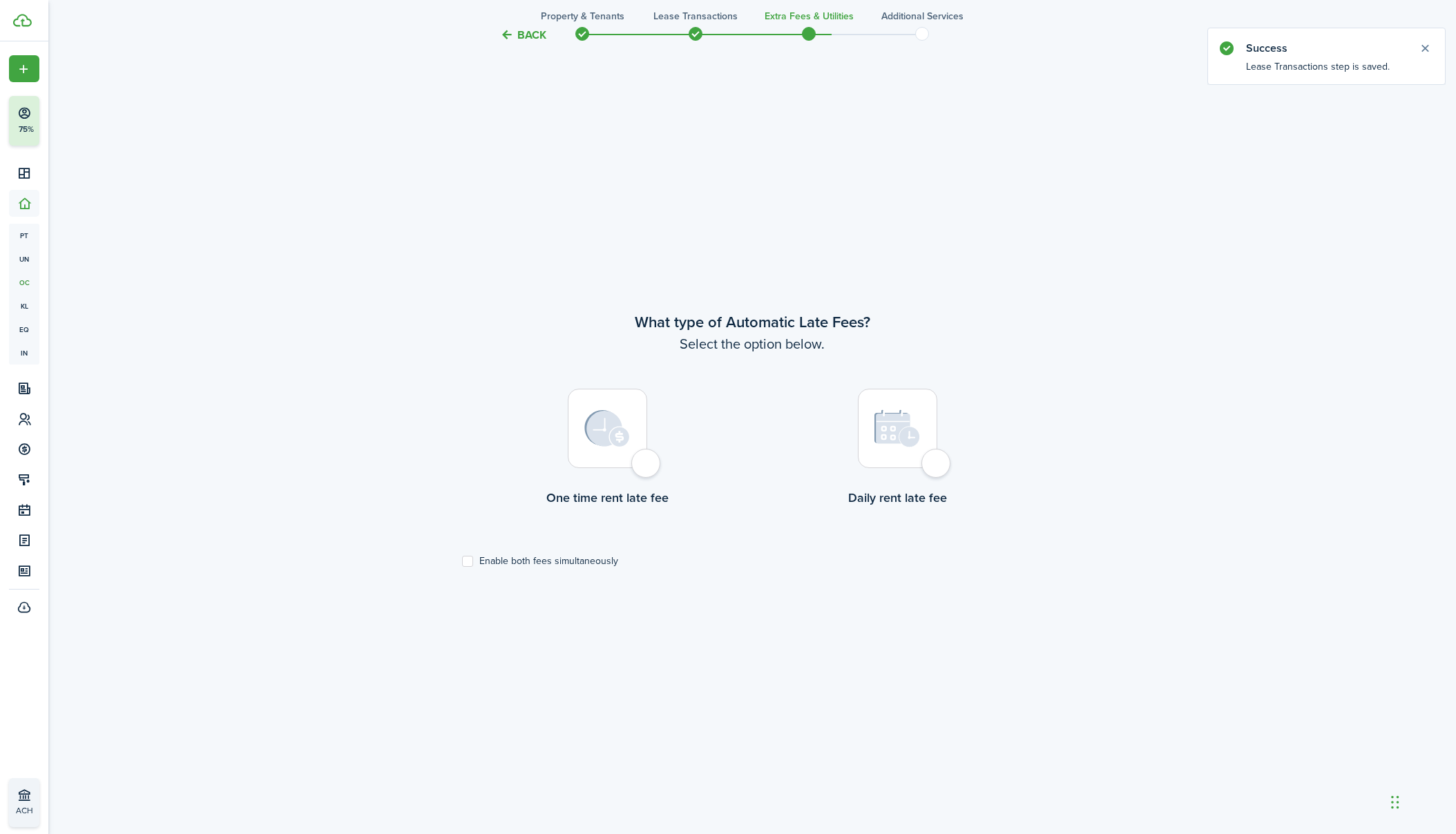
click at [652, 481] on label "One time rent late fee" at bounding box center [607, 451] width 290 height 125
radio input "true"
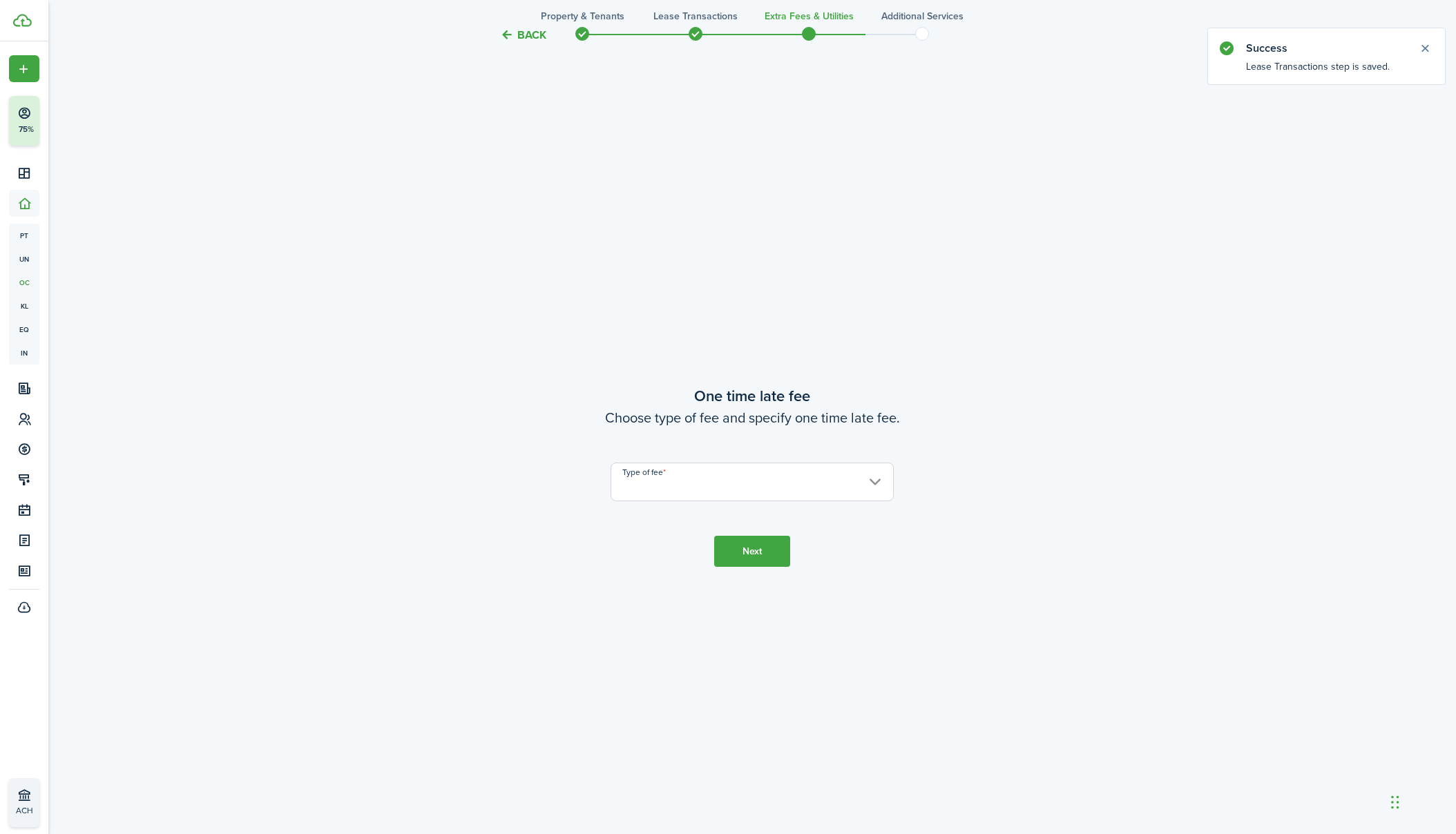
scroll to position [1576, 0]
click at [711, 488] on input "Type of fee" at bounding box center [752, 477] width 283 height 39
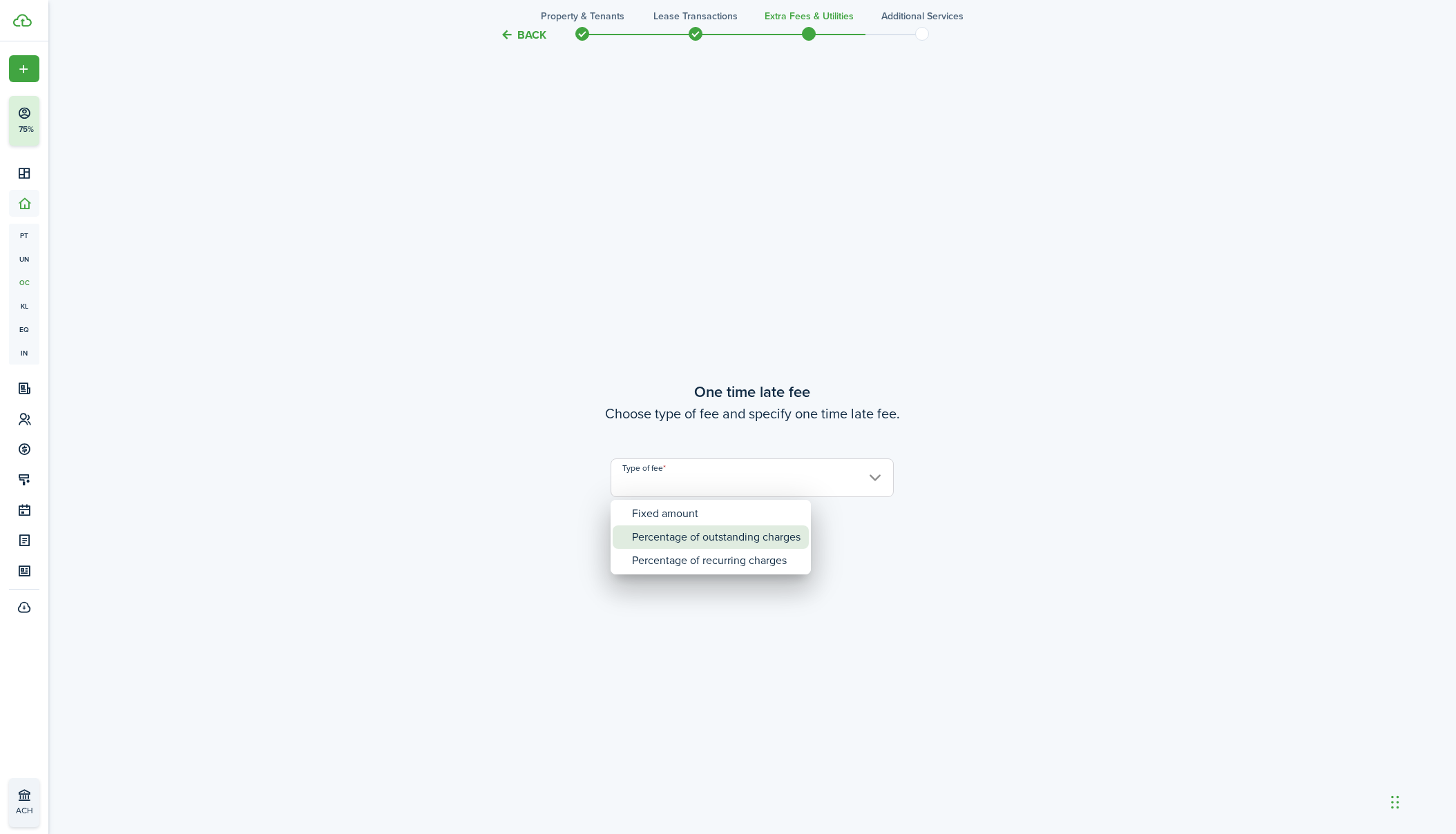
click at [724, 537] on div "Percentage of outstanding charges" at bounding box center [716, 537] width 168 height 23
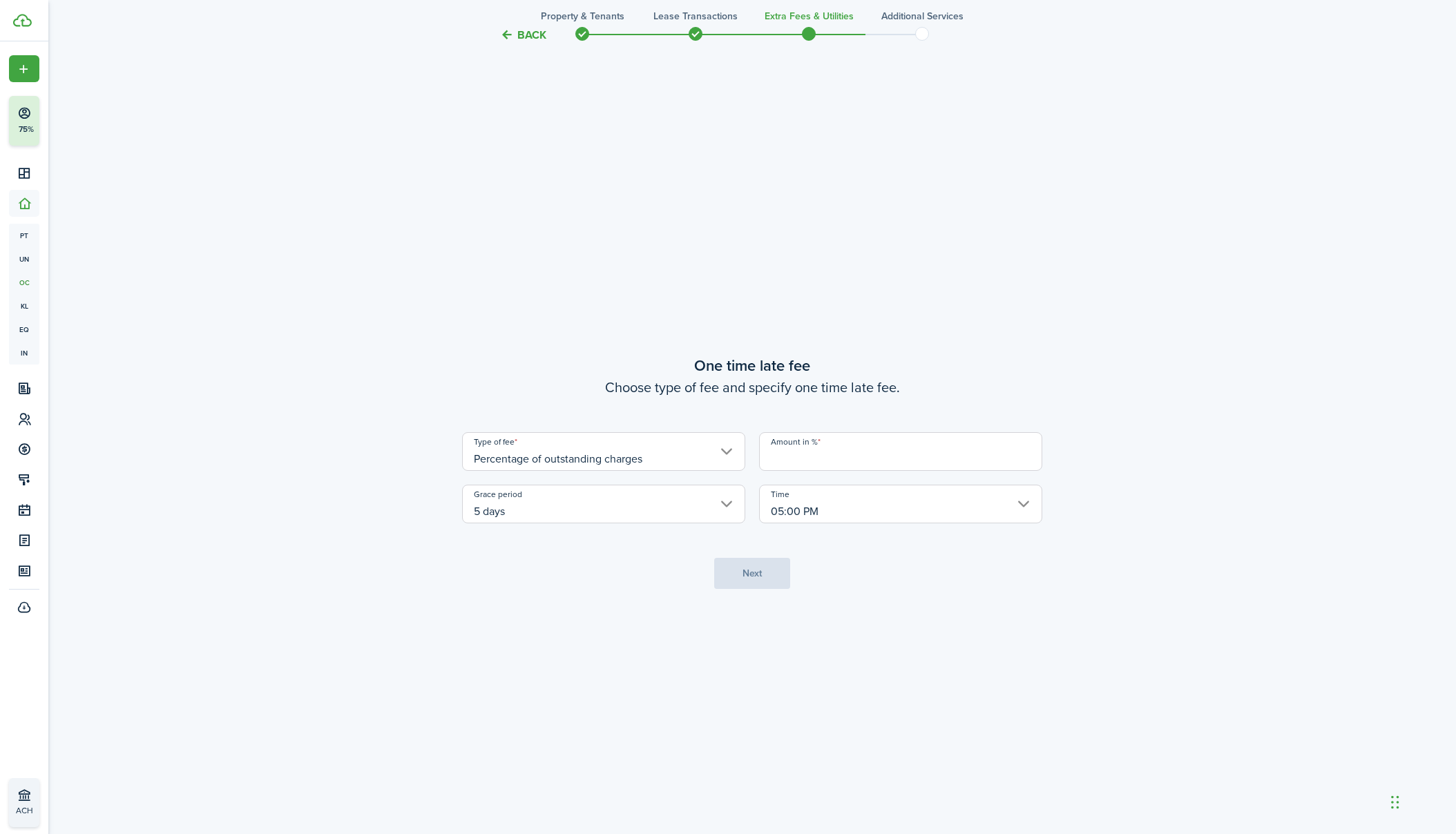
click at [822, 462] on input "Amount in %" at bounding box center [901, 451] width 283 height 39
click at [662, 460] on input "Percentage of outstanding charges" at bounding box center [604, 451] width 283 height 39
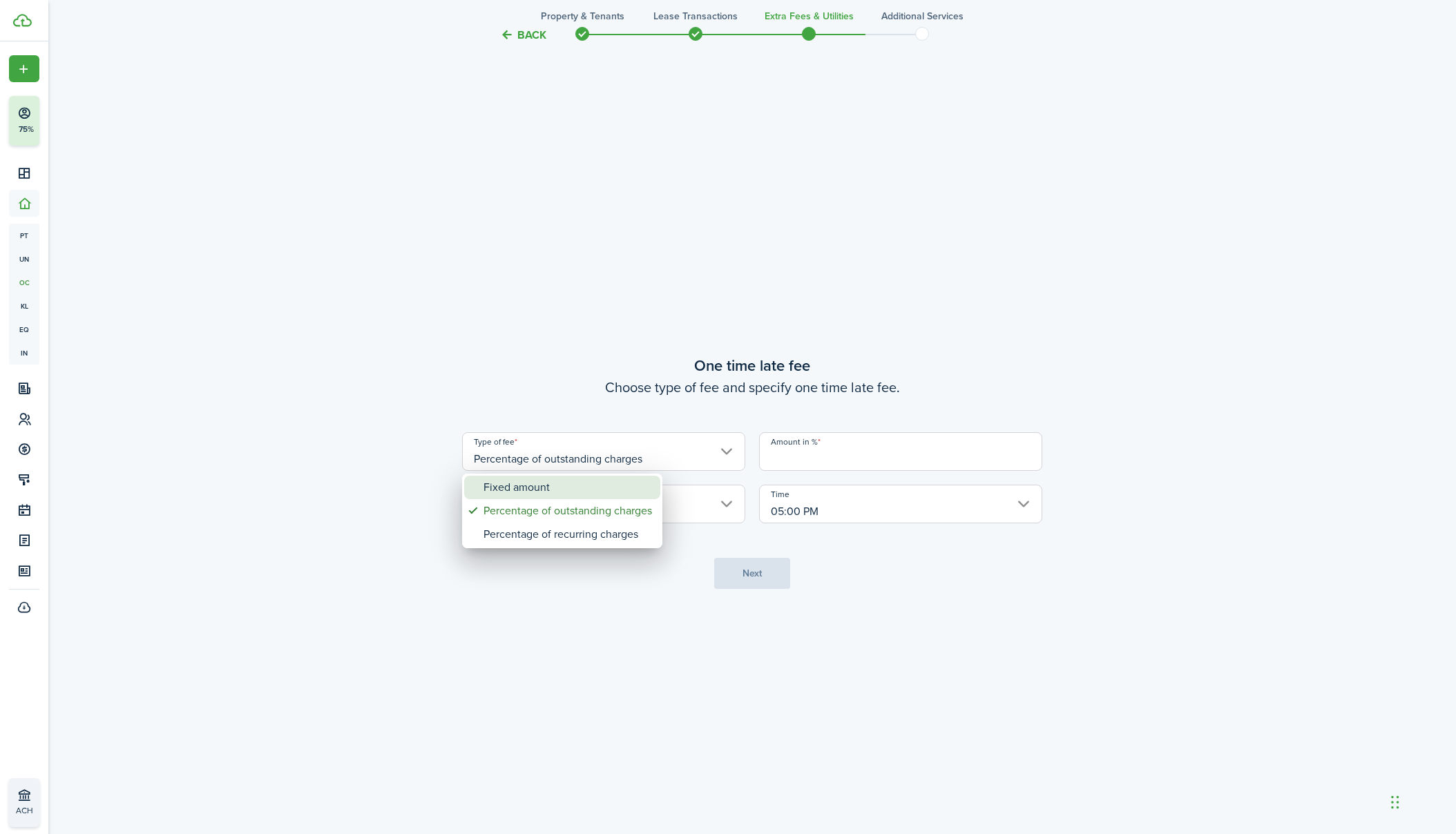
click at [622, 491] on div "Fixed amount" at bounding box center [567, 488] width 168 height 23
type input "Fixed amount"
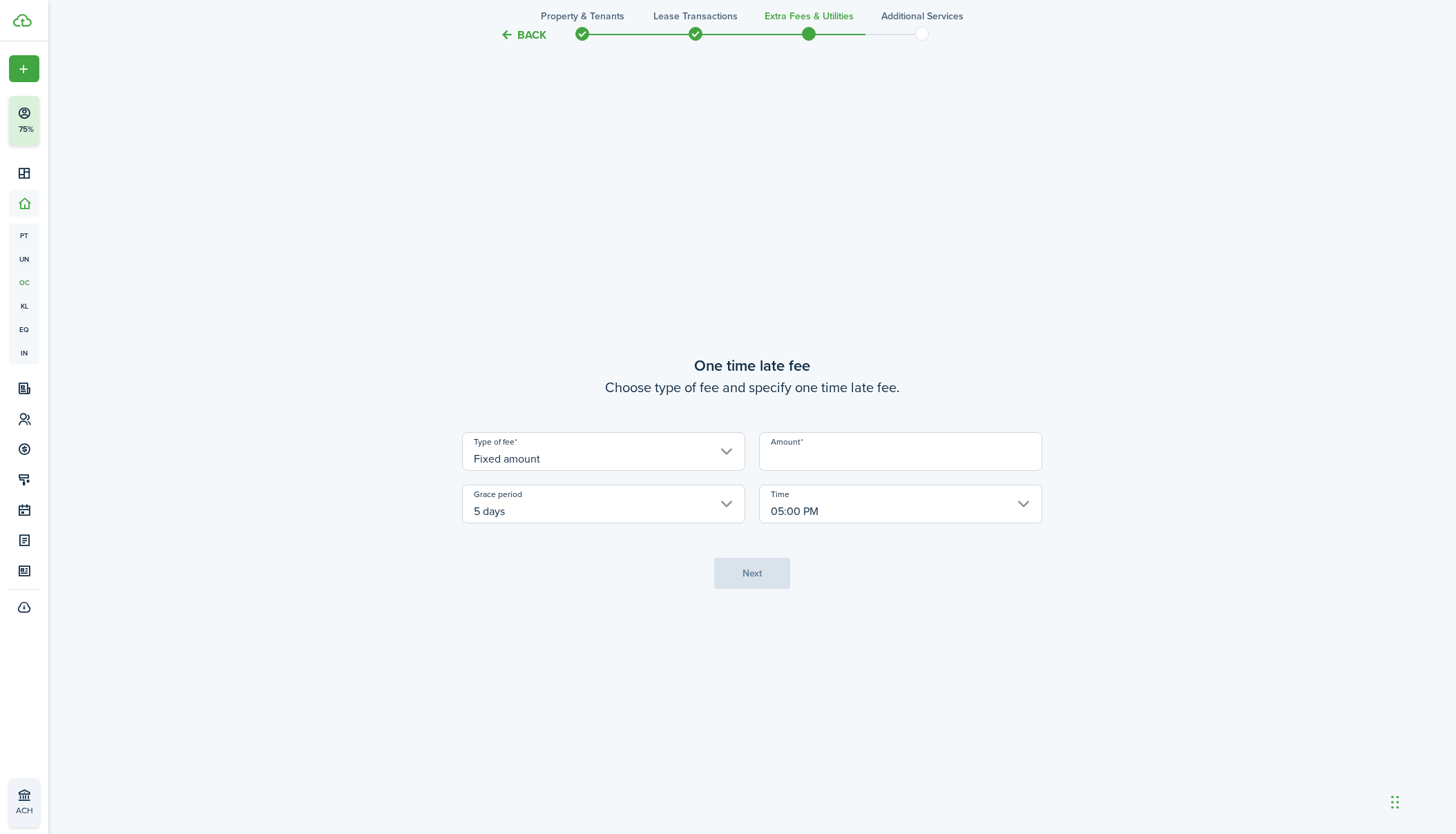
click at [794, 457] on input "Amount" at bounding box center [901, 451] width 283 height 39
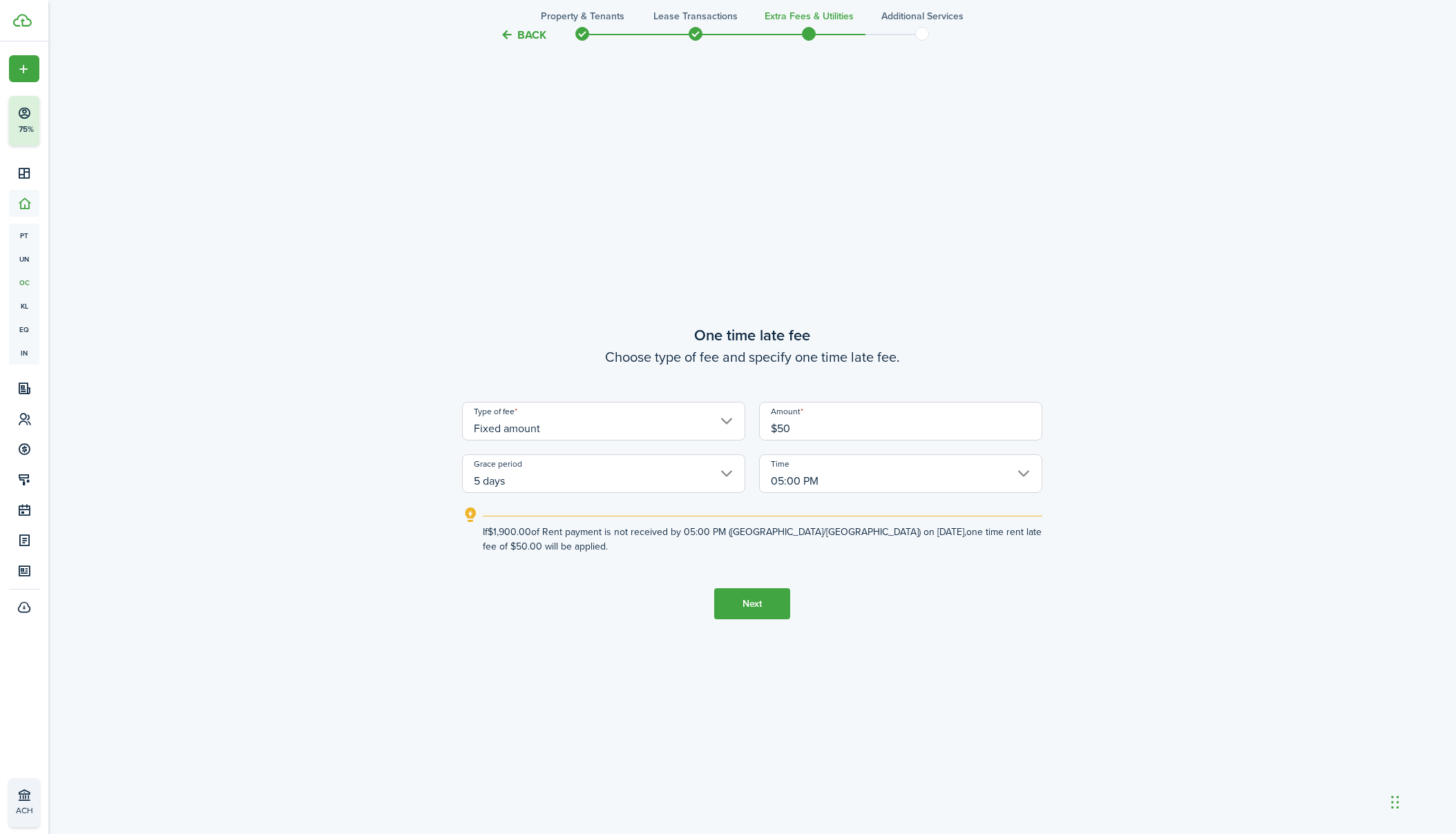
type input "$50.00"
click at [773, 608] on button "Next" at bounding box center [752, 603] width 76 height 31
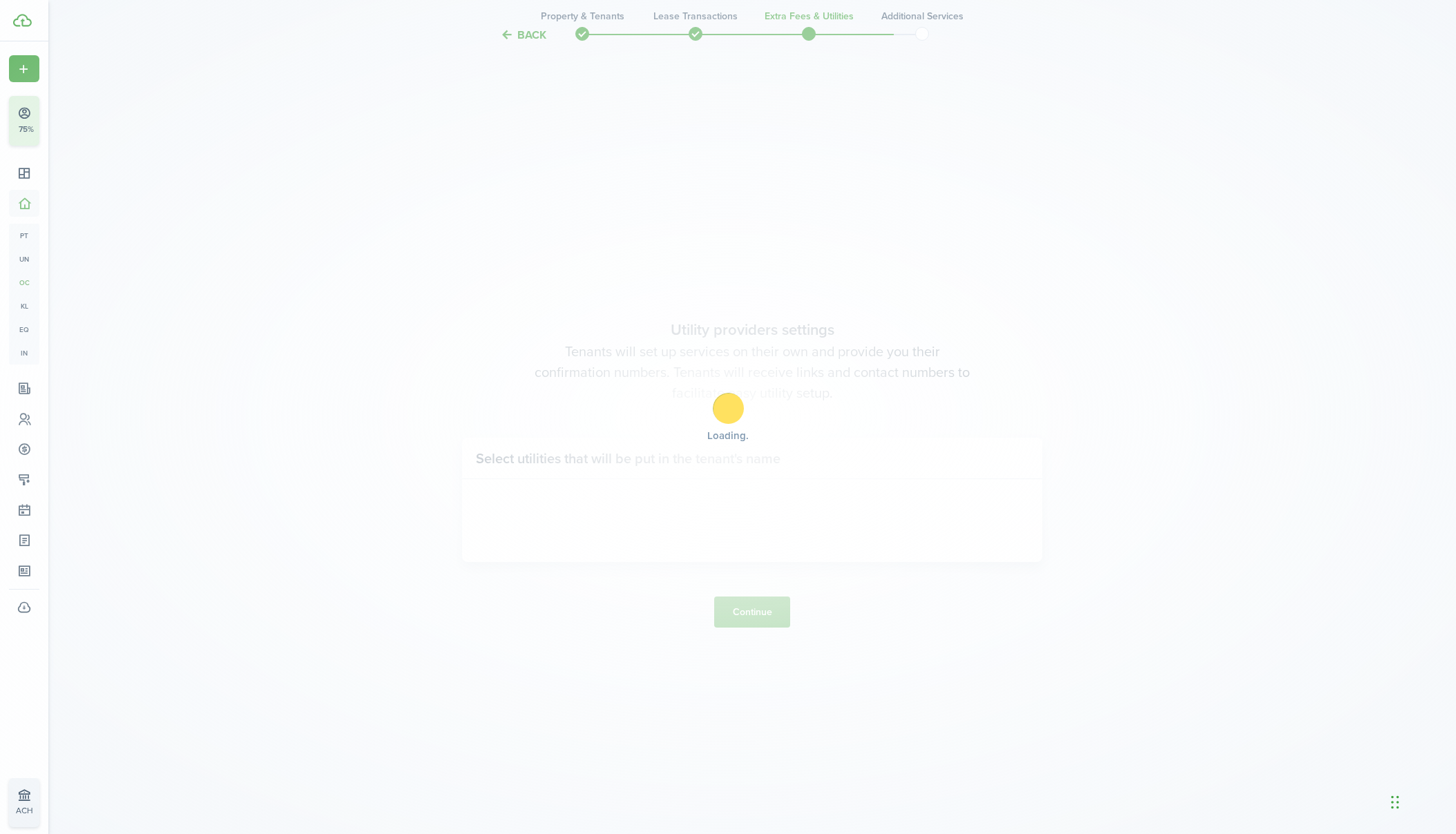
scroll to position [2410, 0]
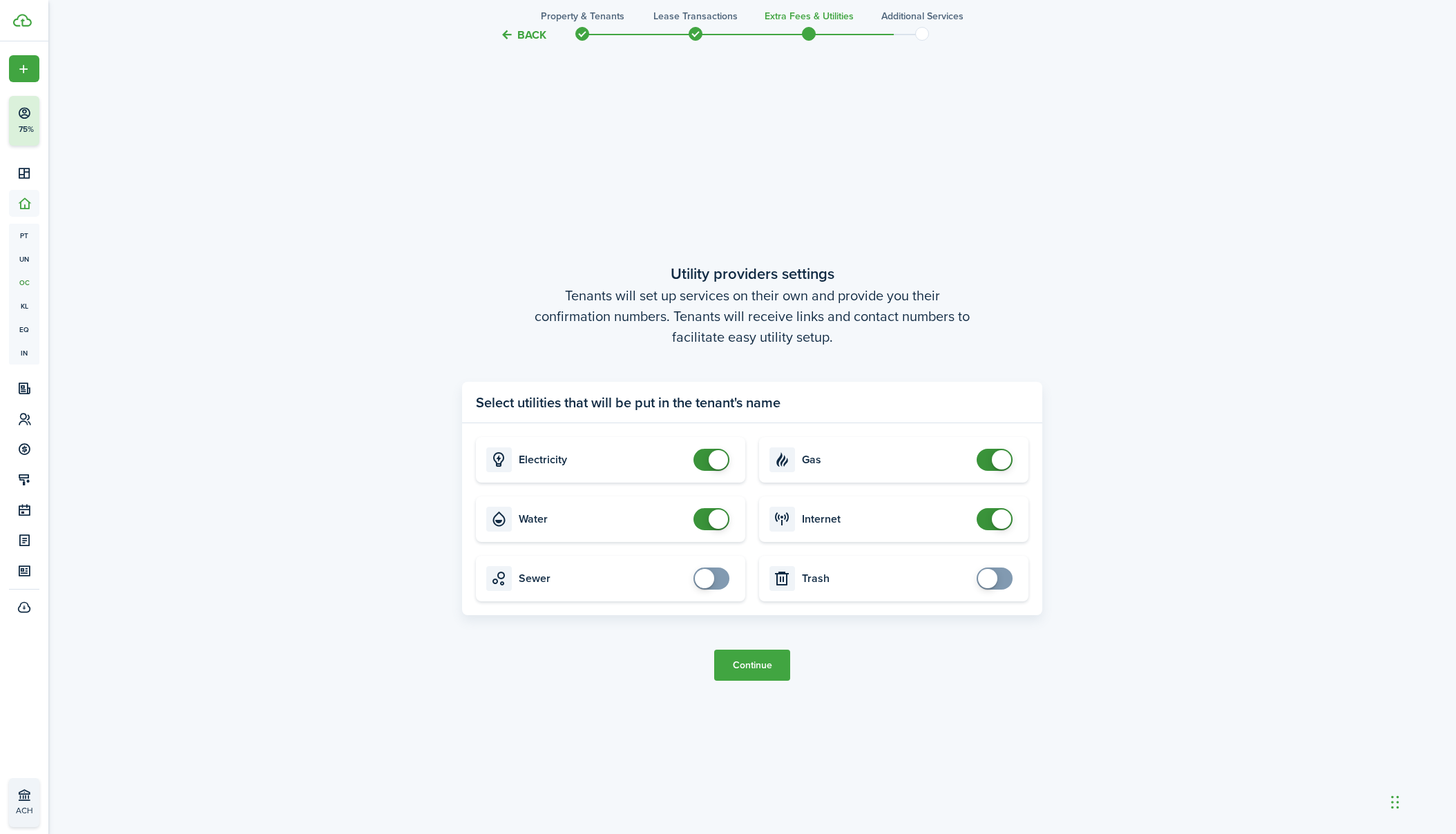
checkbox input "false"
click at [711, 513] on span at bounding box center [718, 519] width 20 height 20
click at [768, 669] on button "Continue" at bounding box center [752, 665] width 76 height 31
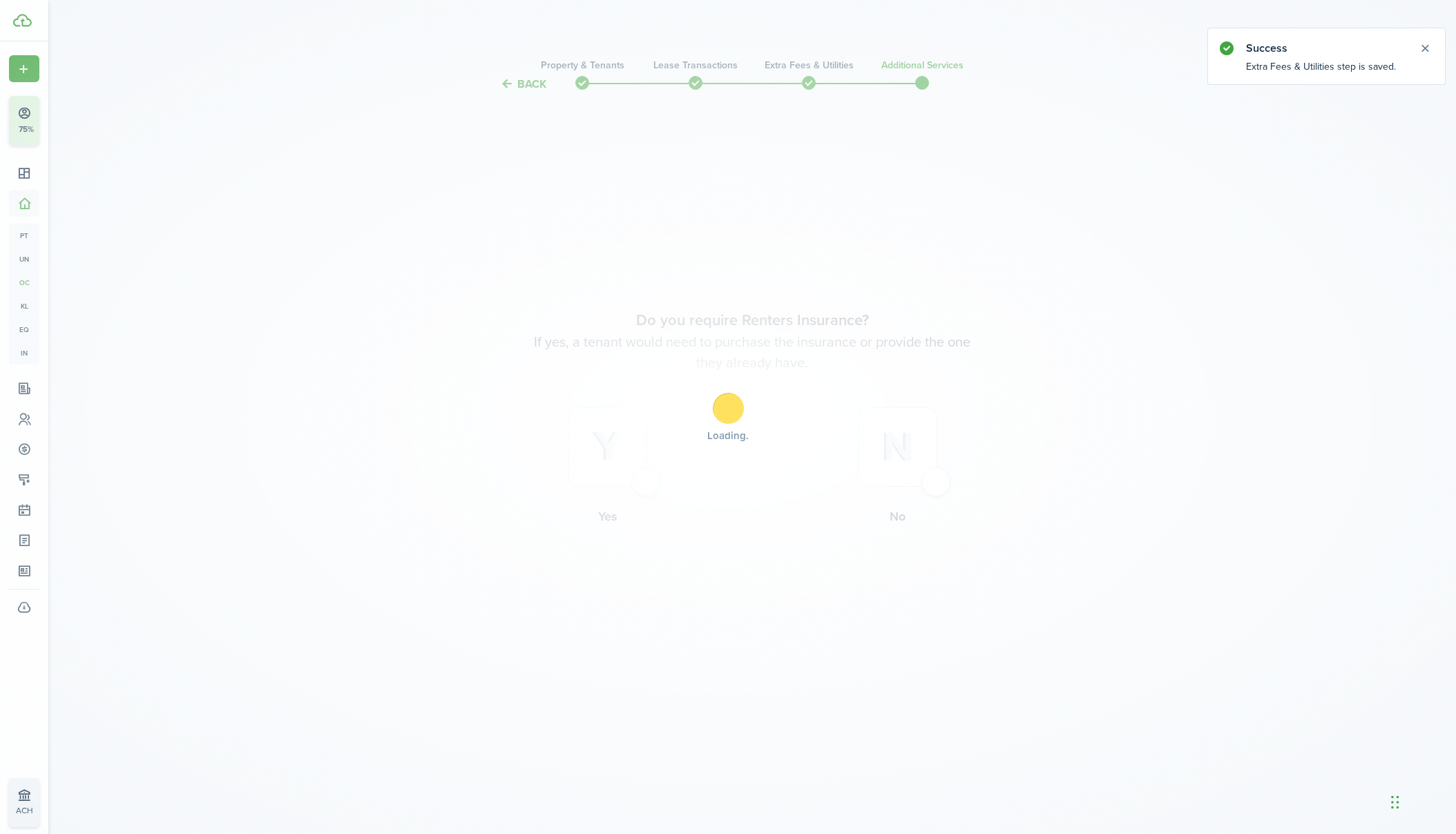
scroll to position [0, 0]
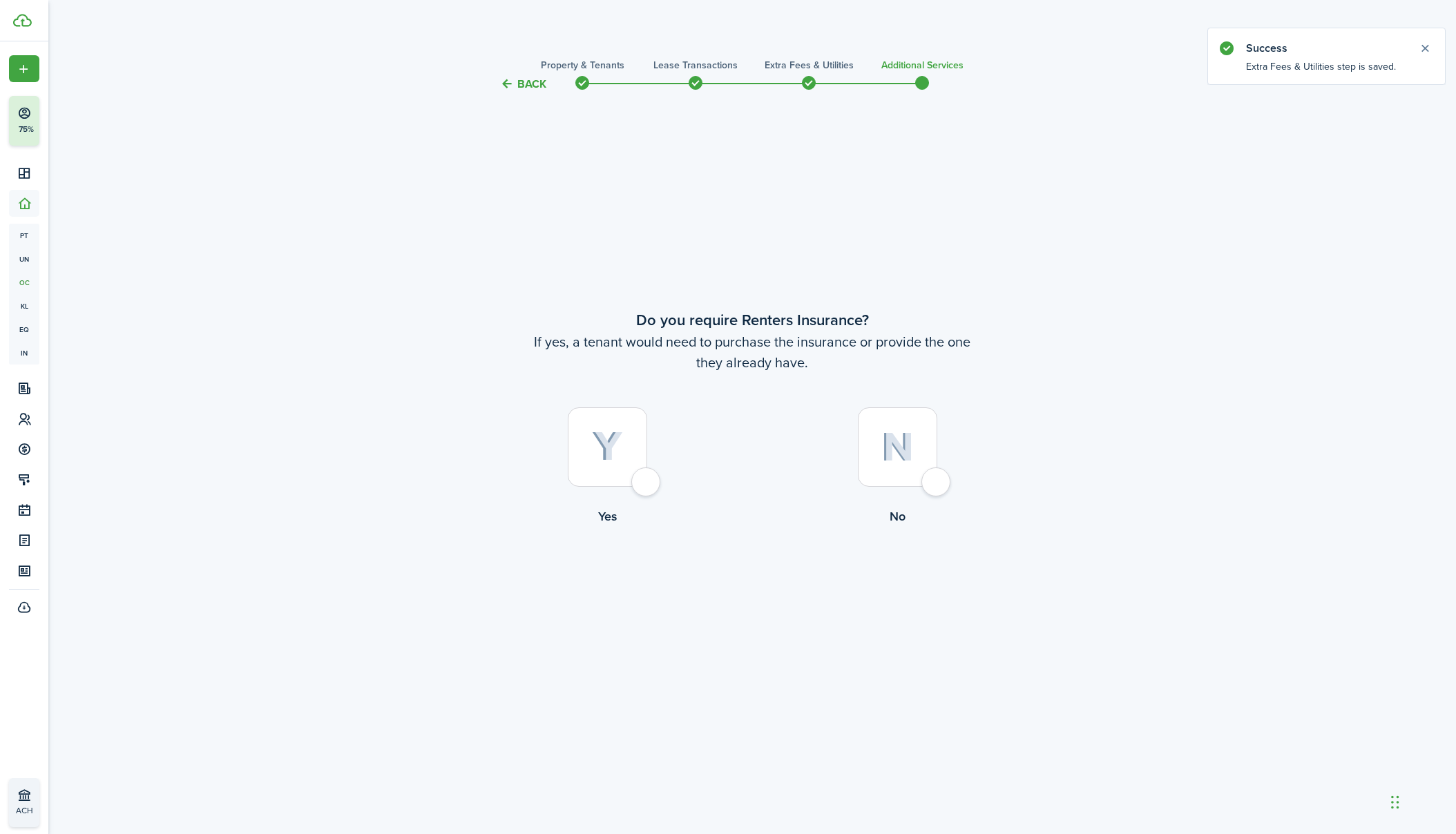
click at [647, 484] on div at bounding box center [607, 447] width 79 height 79
radio input "true"
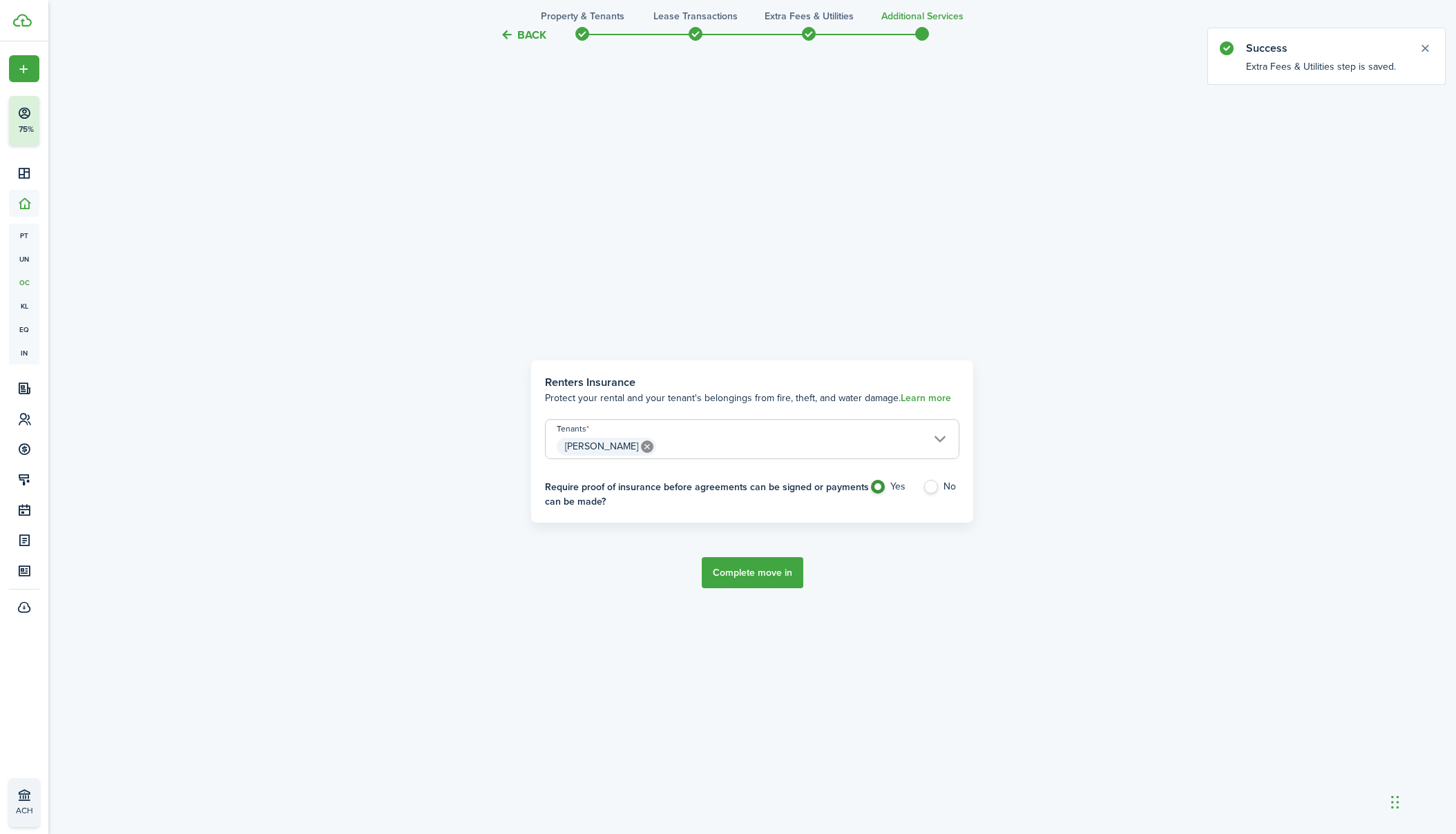
scroll to position [742, 0]
click at [760, 582] on button "Complete move in" at bounding box center [752, 570] width 101 height 31
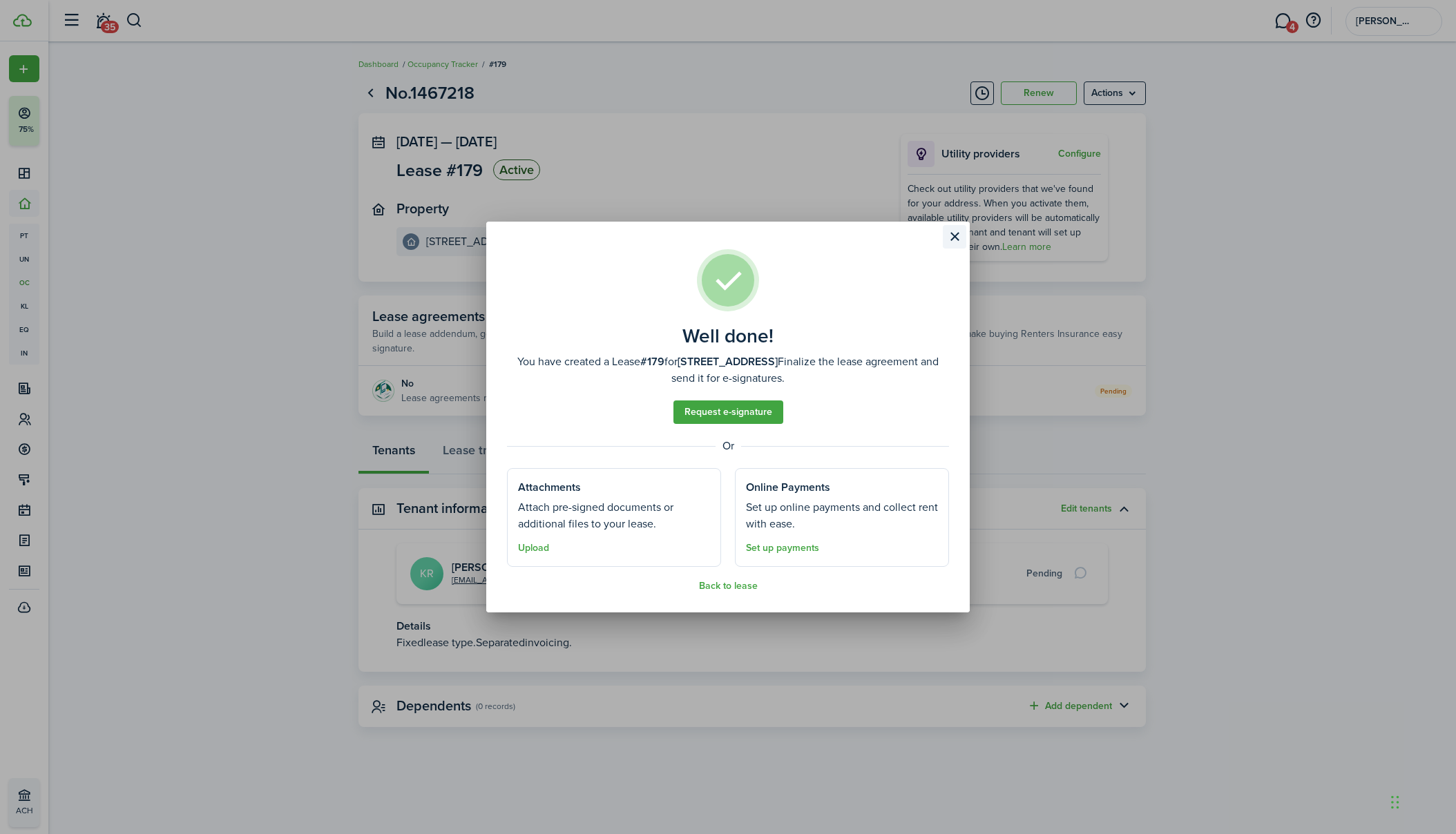
click at [952, 238] on button "Close modal" at bounding box center [954, 237] width 23 height 23
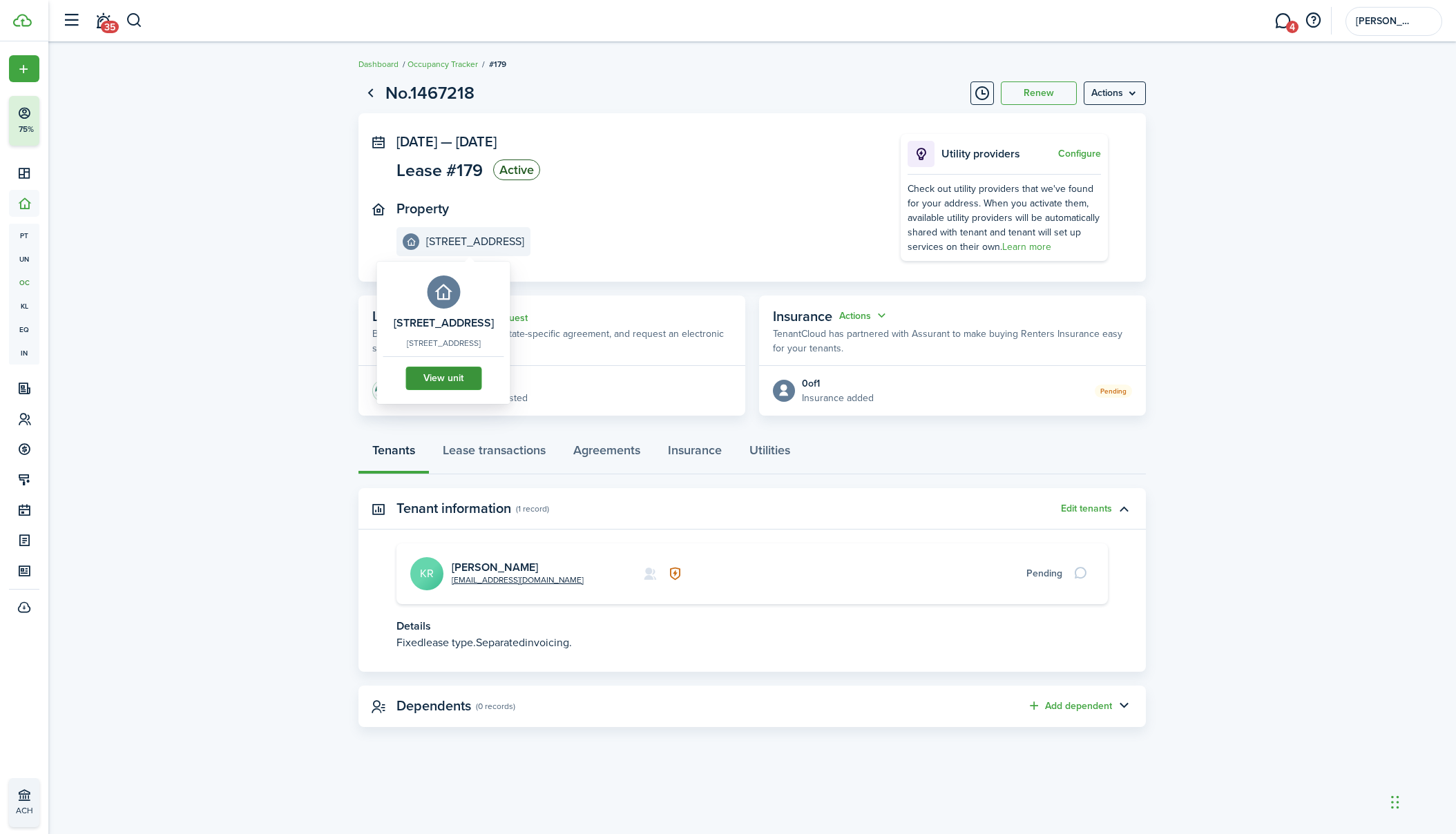
click at [480, 376] on link "View unit" at bounding box center [443, 378] width 76 height 23
click at [480, 375] on link "View unit" at bounding box center [443, 378] width 76 height 23
click at [428, 580] on avatar-text "KR" at bounding box center [427, 574] width 33 height 33
click at [475, 566] on link "[PERSON_NAME]" at bounding box center [494, 567] width 87 height 16
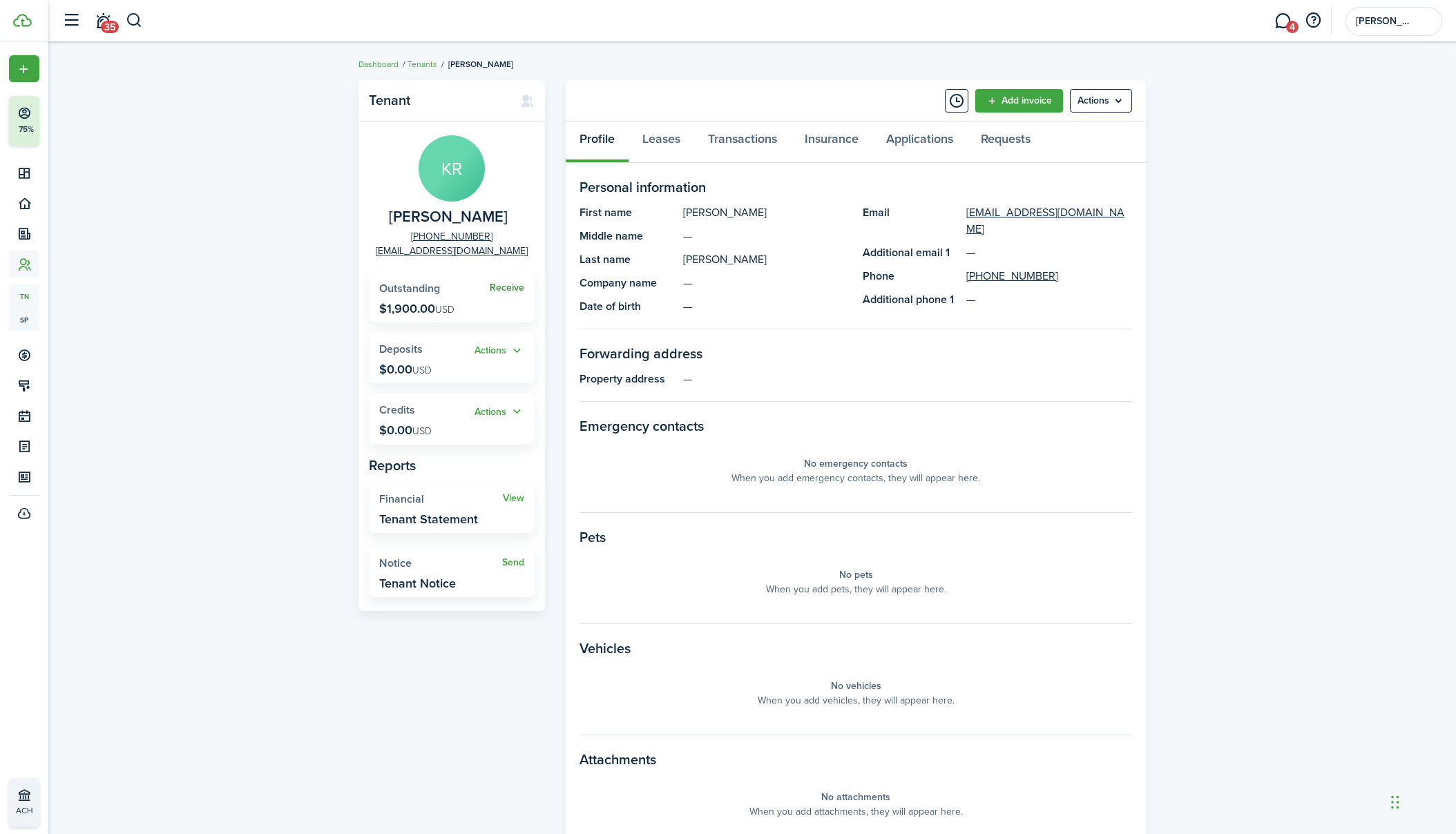
click at [512, 286] on link "Receive" at bounding box center [507, 287] width 34 height 11
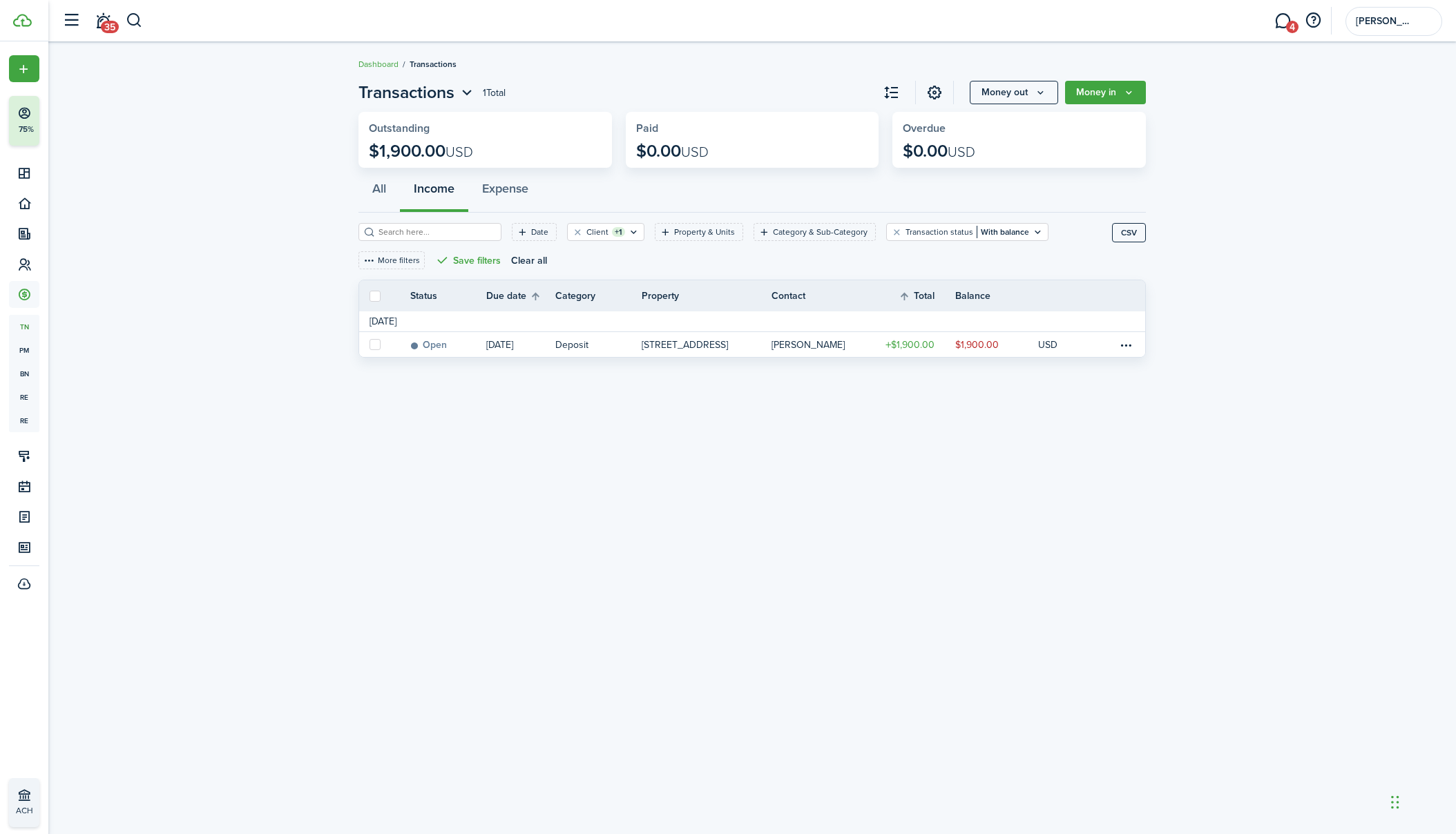
click at [379, 295] on label at bounding box center [375, 295] width 11 height 11
click at [370, 295] on input "checkbox" at bounding box center [369, 295] width 1 height 1
checkbox input "true"
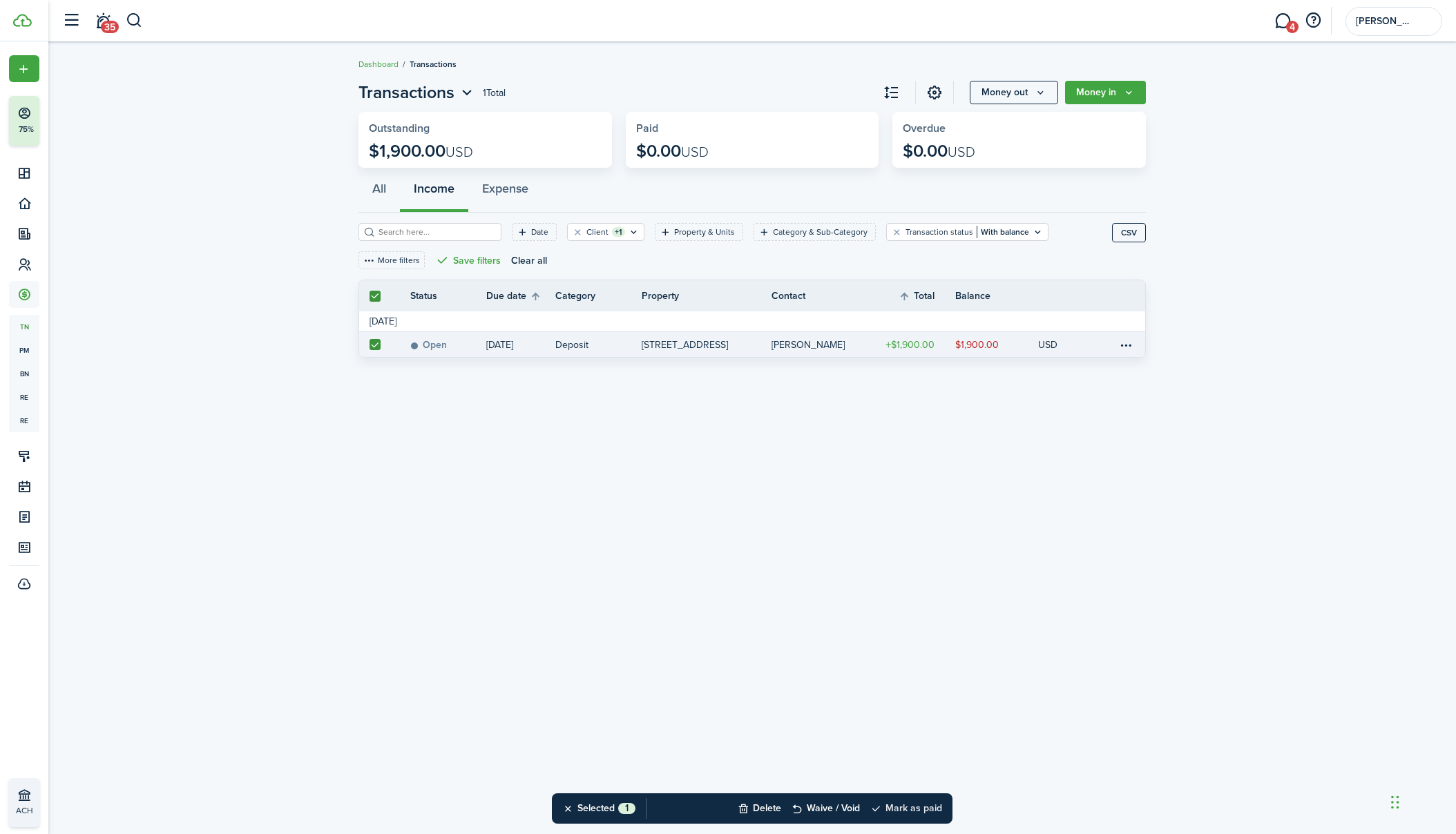
click at [918, 811] on button "Mark as paid" at bounding box center [906, 809] width 72 height 31
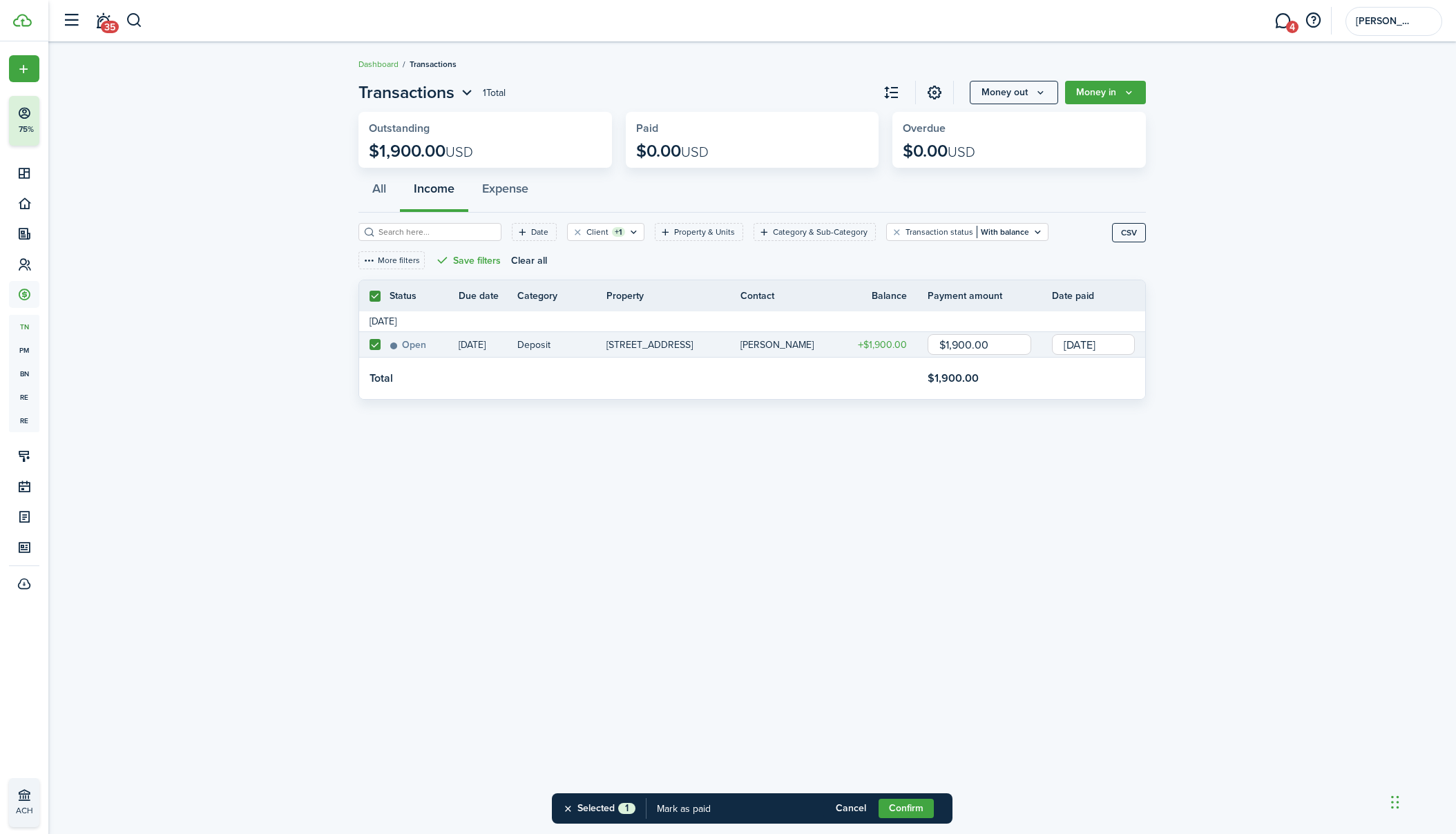
drag, startPoint x: 918, startPoint y: 814, endPoint x: 938, endPoint y: 772, distance: 46.5
click at [918, 814] on button "Confirm" at bounding box center [906, 809] width 55 height 20
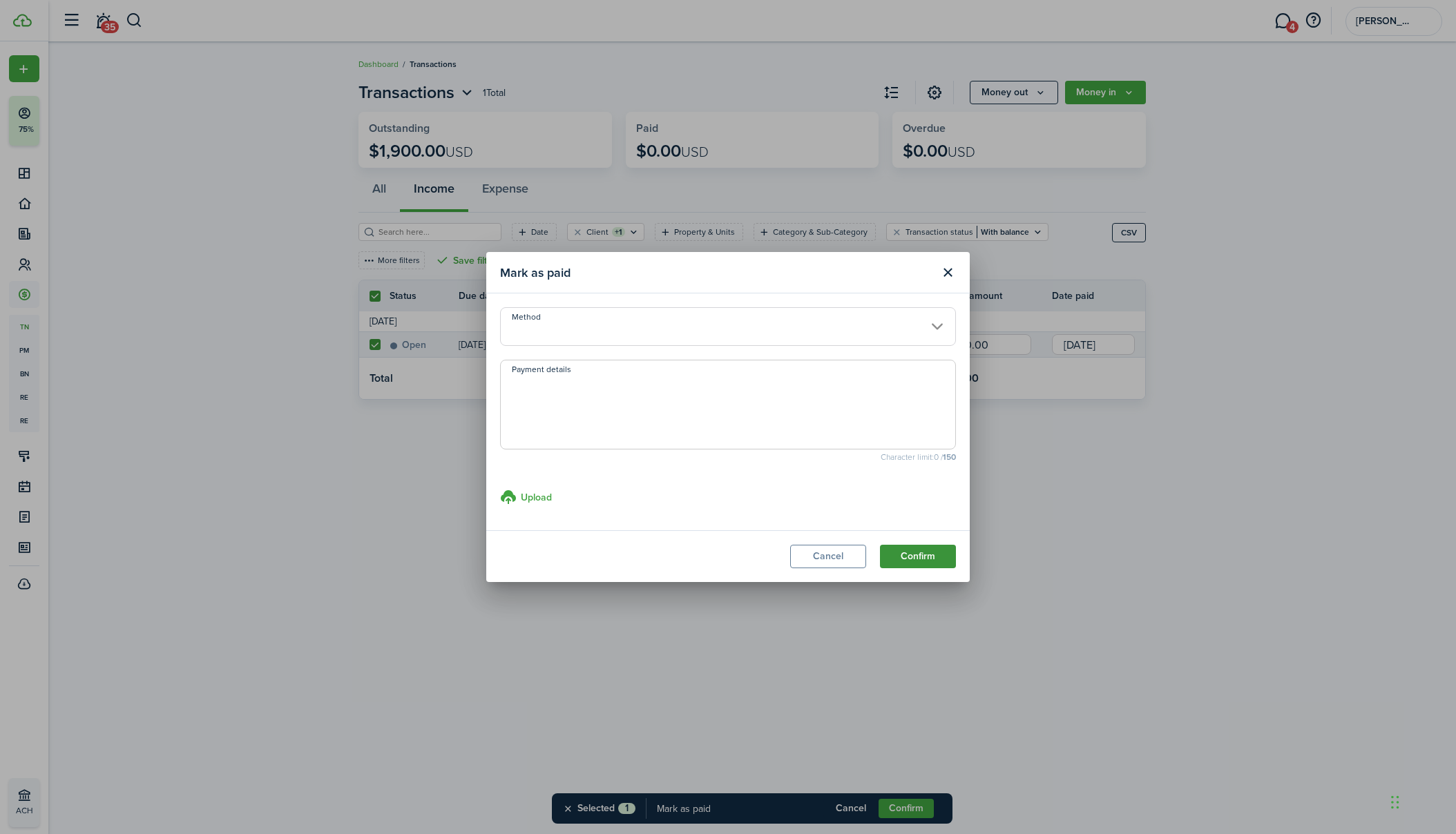
click at [924, 552] on button "Confirm" at bounding box center [918, 556] width 76 height 23
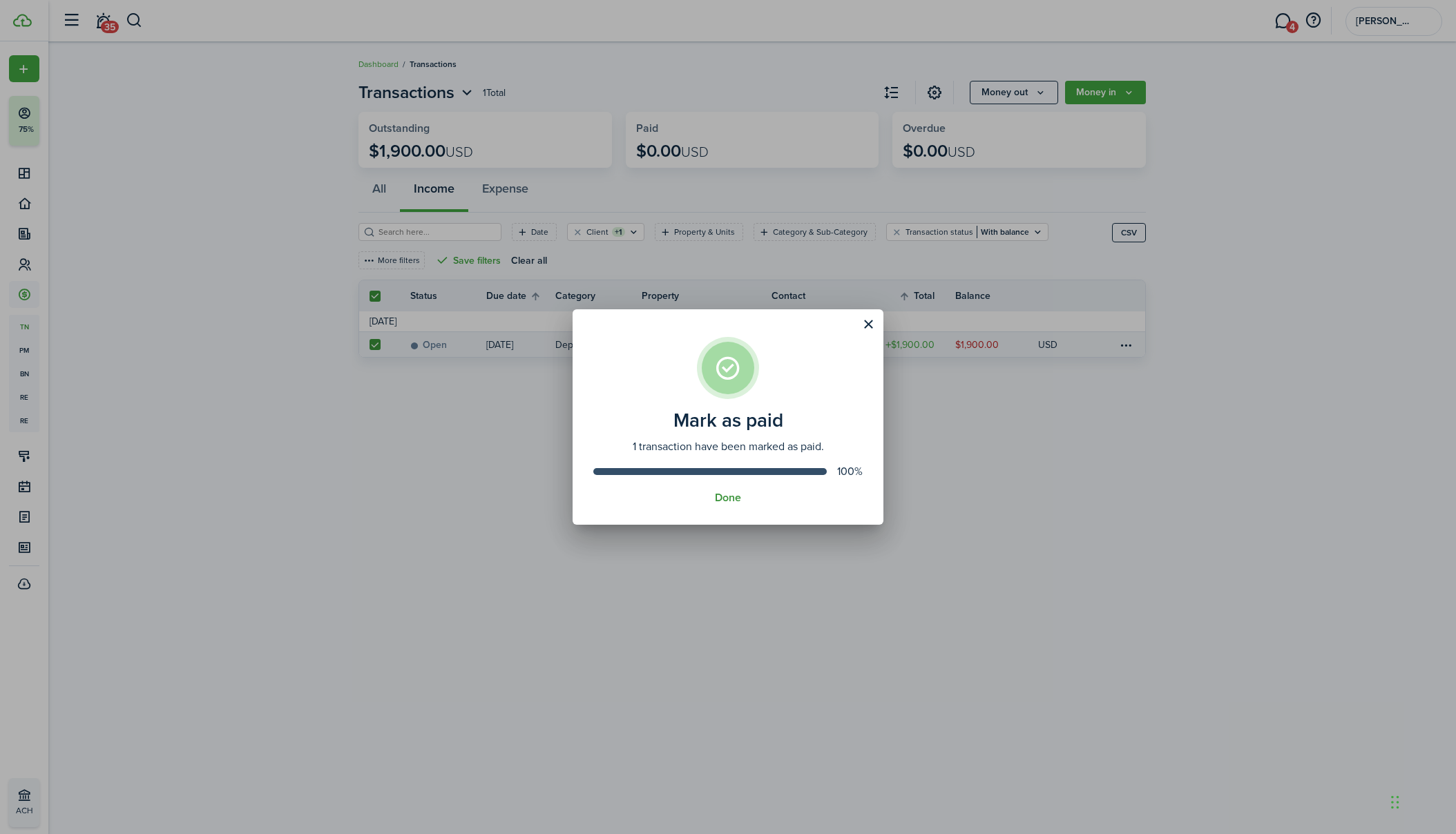
click at [725, 496] on button "Done" at bounding box center [728, 497] width 26 height 12
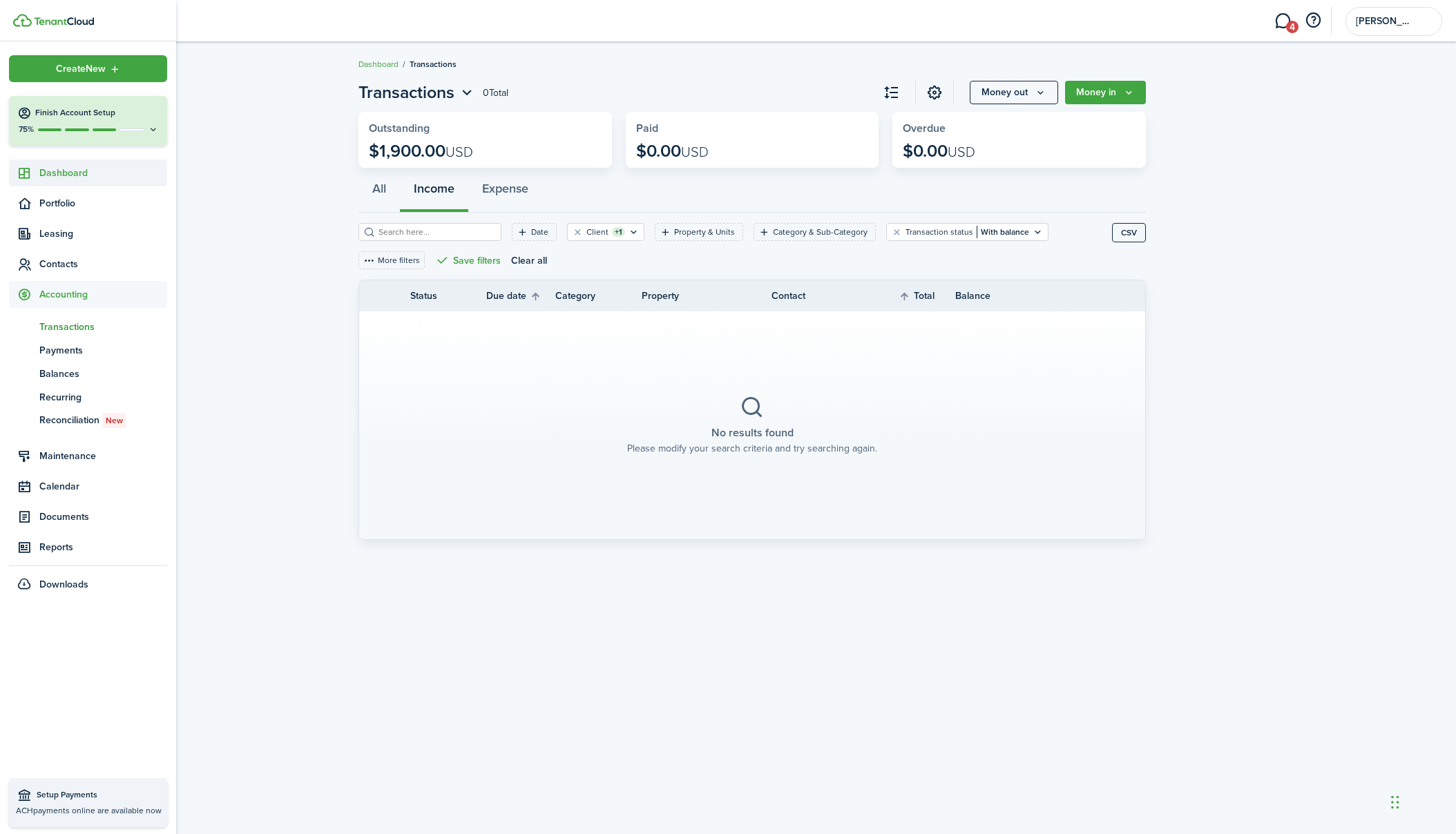
click at [76, 178] on span "Dashboard" at bounding box center [103, 173] width 128 height 15
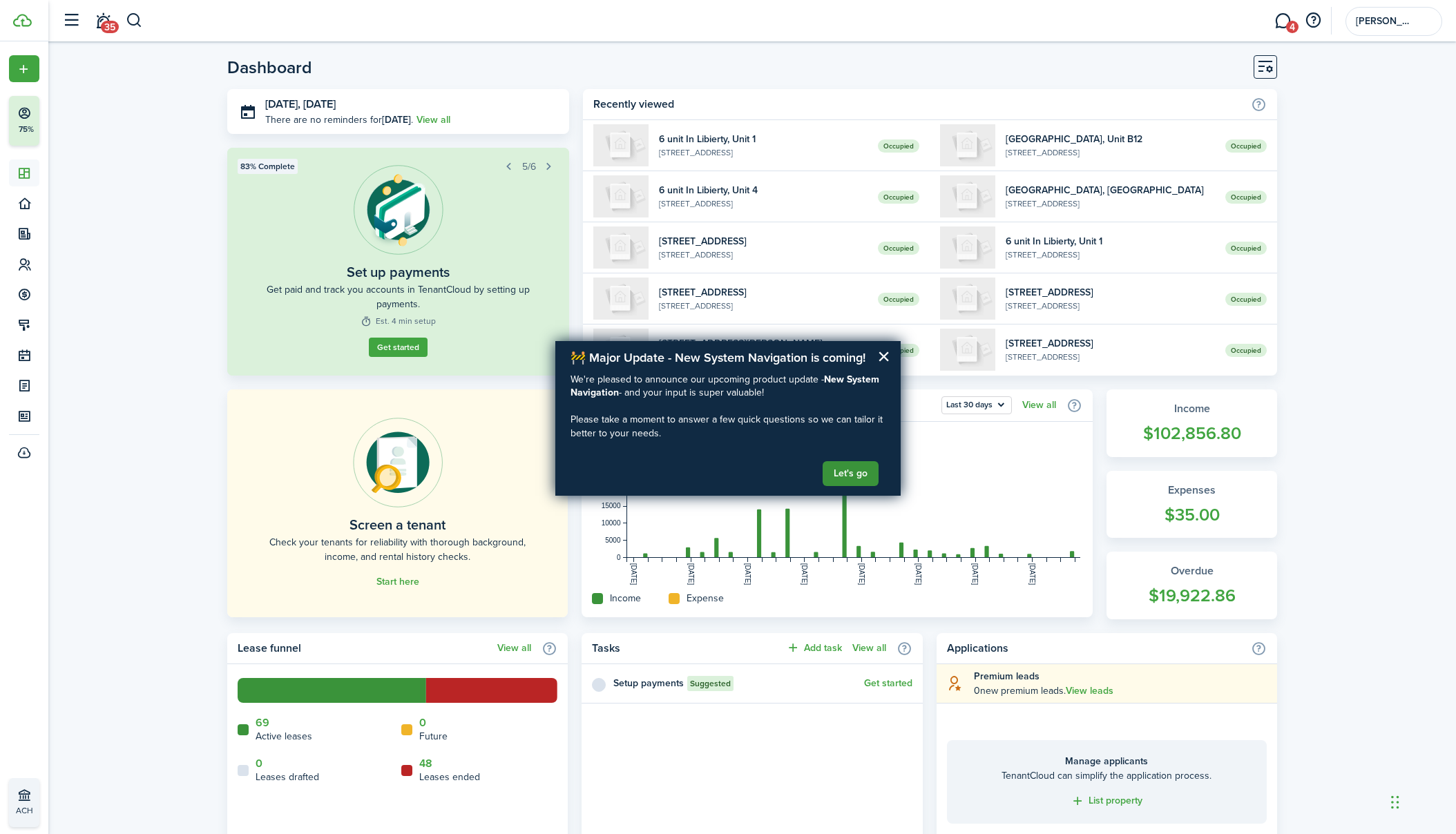
click at [845, 473] on button "Let's go" at bounding box center [850, 474] width 56 height 25
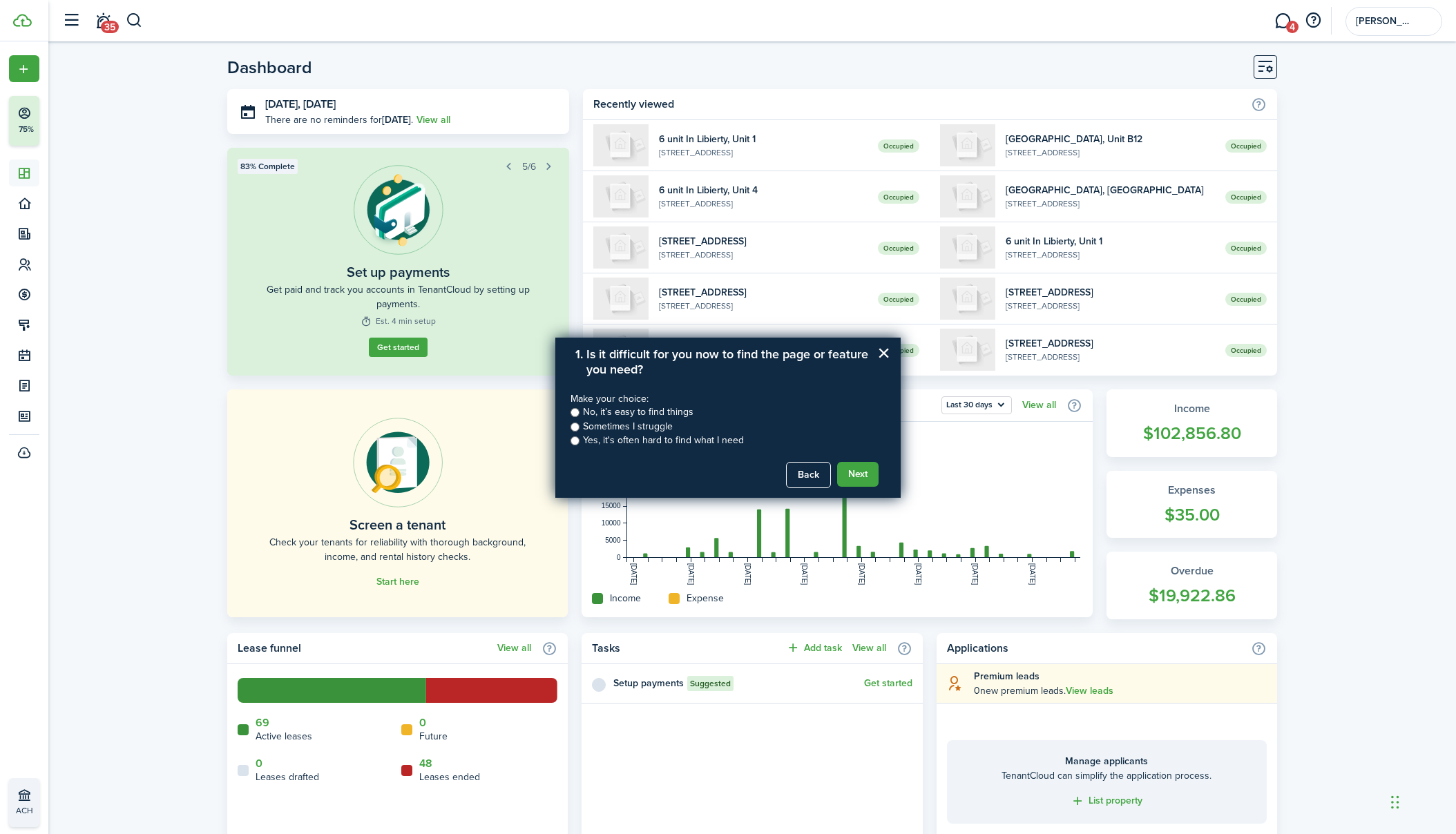
click at [576, 425] on input "Sometimes I struggle" at bounding box center [575, 427] width 9 height 9
radio input "true"
click at [852, 471] on button "Next" at bounding box center [858, 474] width 41 height 25
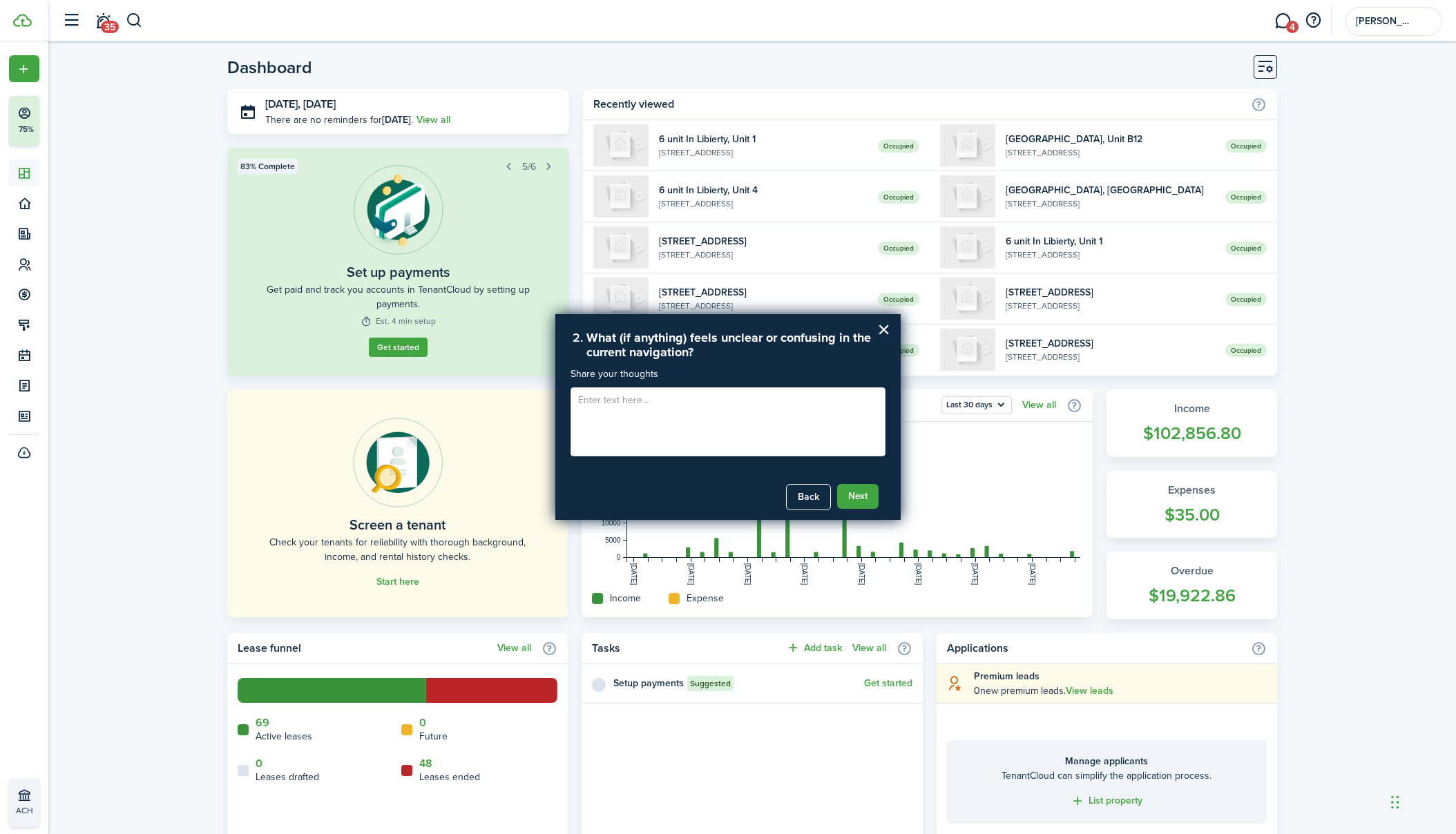
click at [695, 427] on textarea at bounding box center [728, 421] width 315 height 69
type textarea "getting reports and rent payment breakdowns"
click at [859, 501] on button "Next" at bounding box center [858, 496] width 41 height 25
click at [746, 441] on textarea at bounding box center [728, 421] width 315 height 69
click at [579, 398] on textarea "it would be nice to be able to send text notices to tenant." at bounding box center [728, 421] width 315 height 69
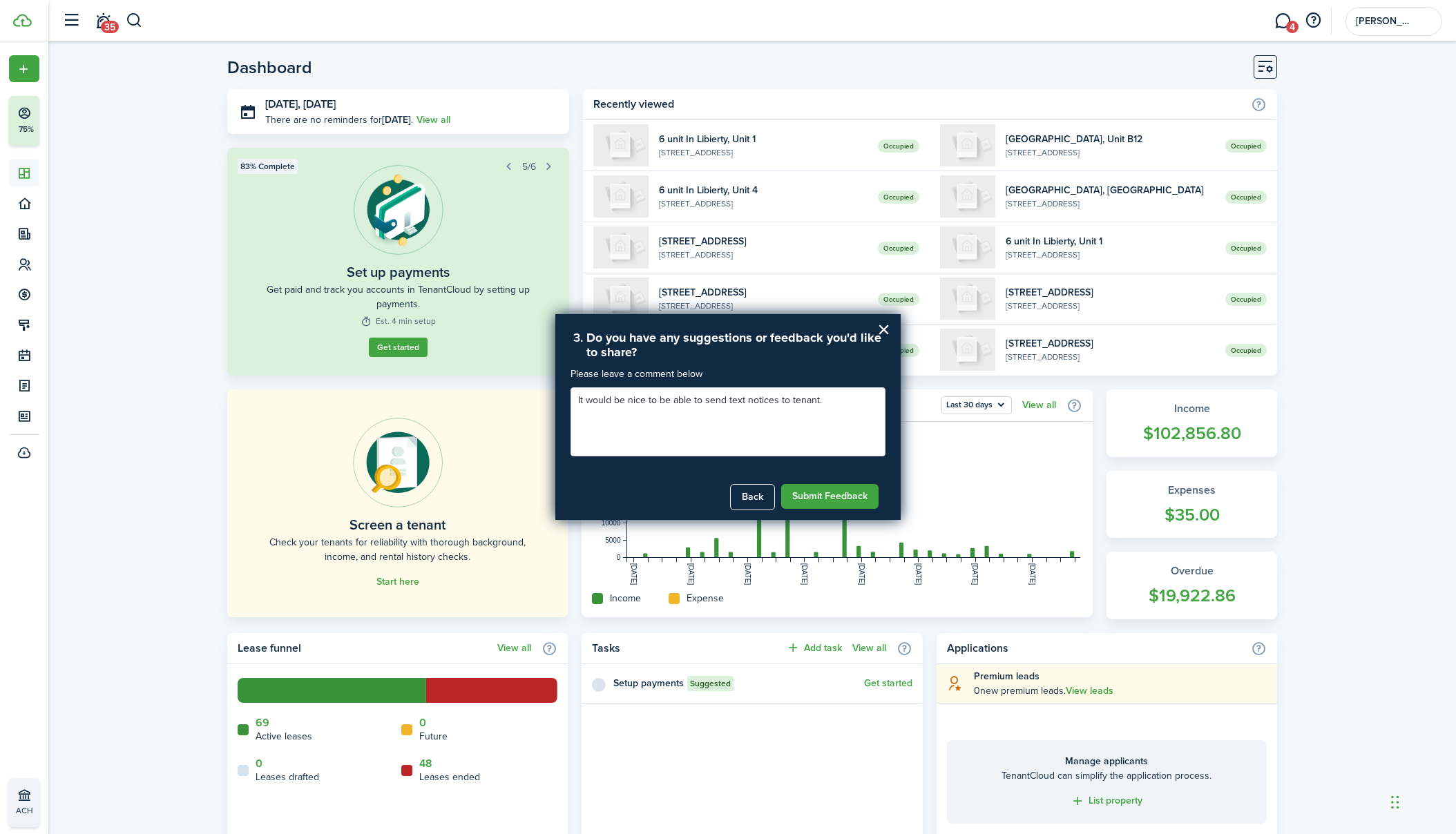
drag, startPoint x: 724, startPoint y: 401, endPoint x: 592, endPoint y: 400, distance: 132.0
click at [582, 397] on textarea "It would be nice to be able to send text notices to tenant." at bounding box center [728, 421] width 315 height 69
type textarea "I would recommend adding text notices or communication with tenant, or the abil…"
click at [836, 495] on button "Submit Feedback" at bounding box center [830, 496] width 98 height 25
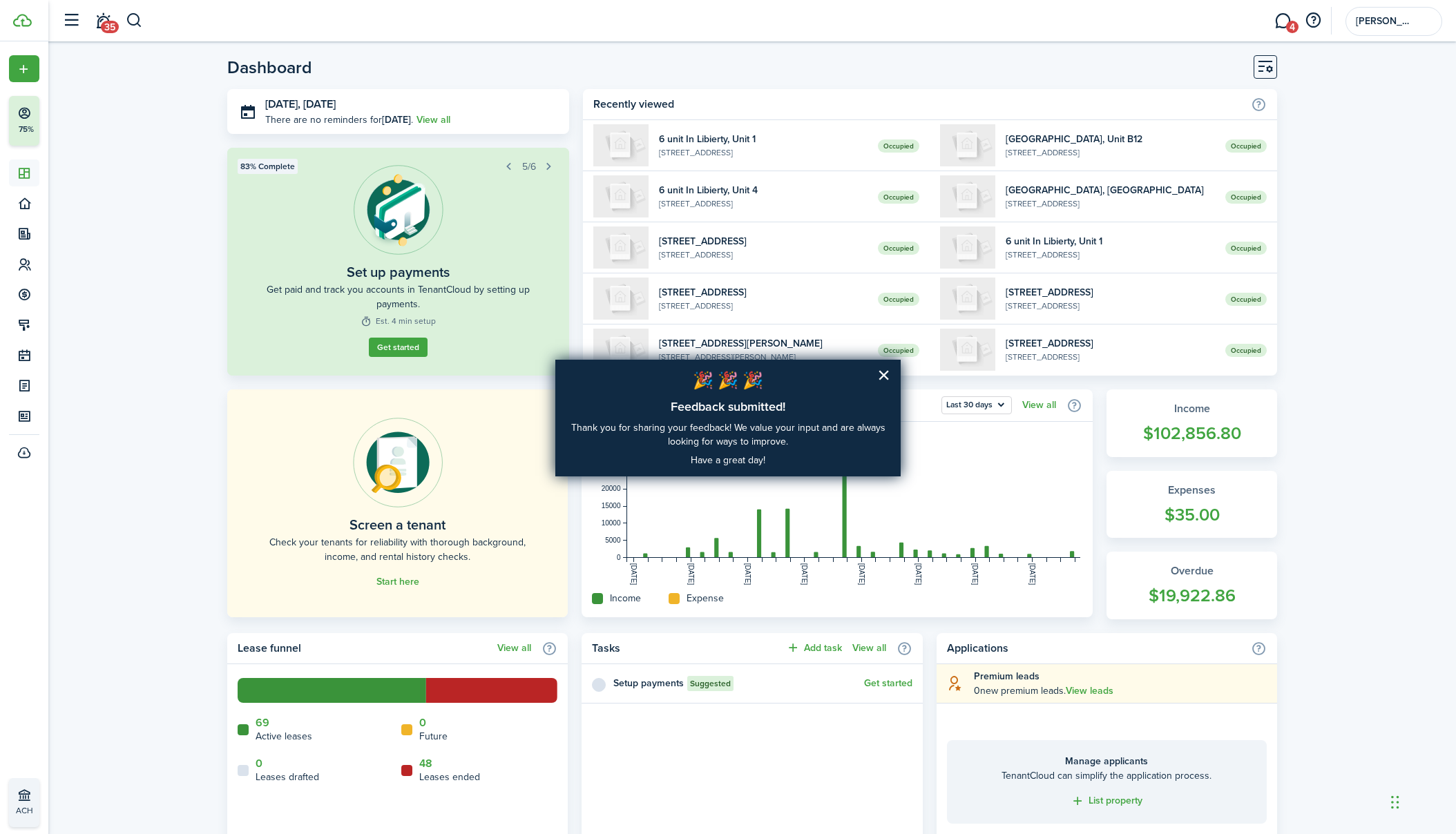
click at [879, 378] on button "×" at bounding box center [884, 375] width 13 height 22
